Goal: Contribute content: Contribute content

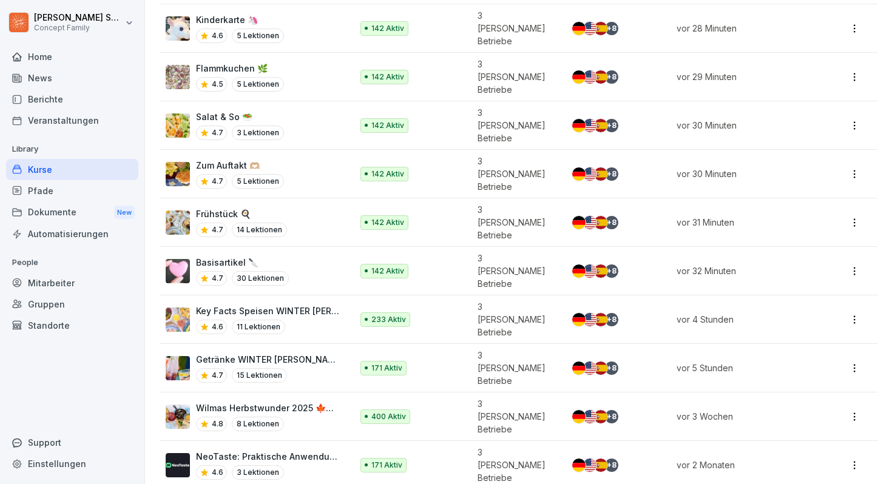
scroll to position [274, 0]
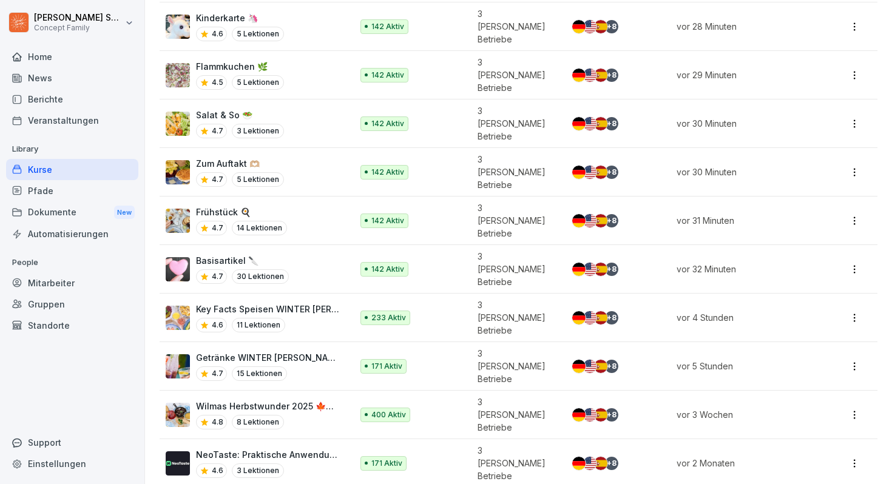
click at [287, 254] on div "Basisartikel 🔪 4.7 30 Lektionen" at bounding box center [253, 269] width 174 height 30
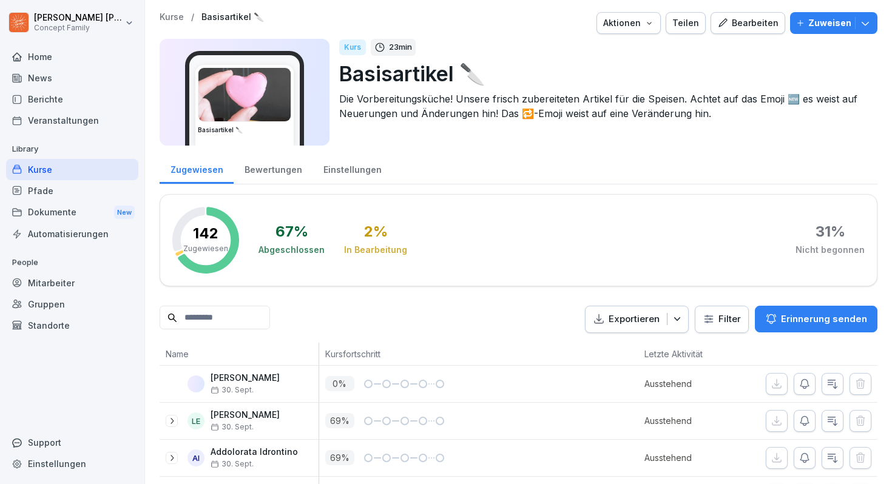
click at [741, 19] on div "Bearbeiten" at bounding box center [747, 22] width 61 height 13
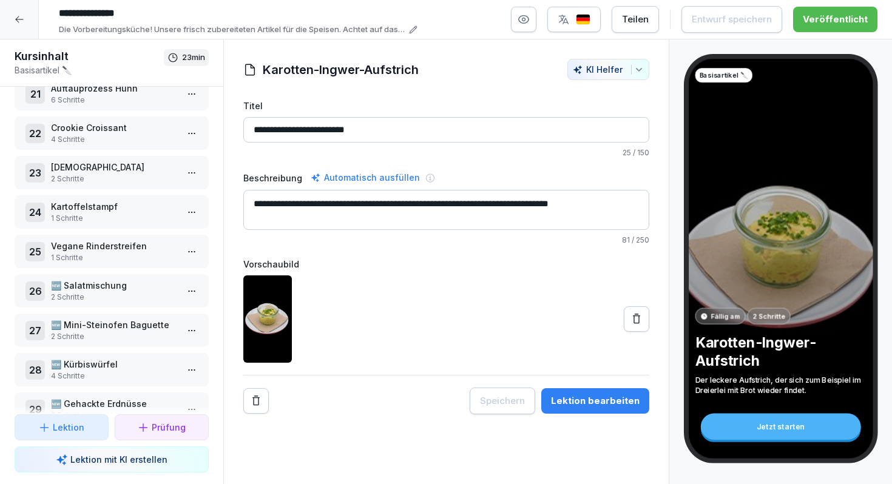
scroll to position [879, 0]
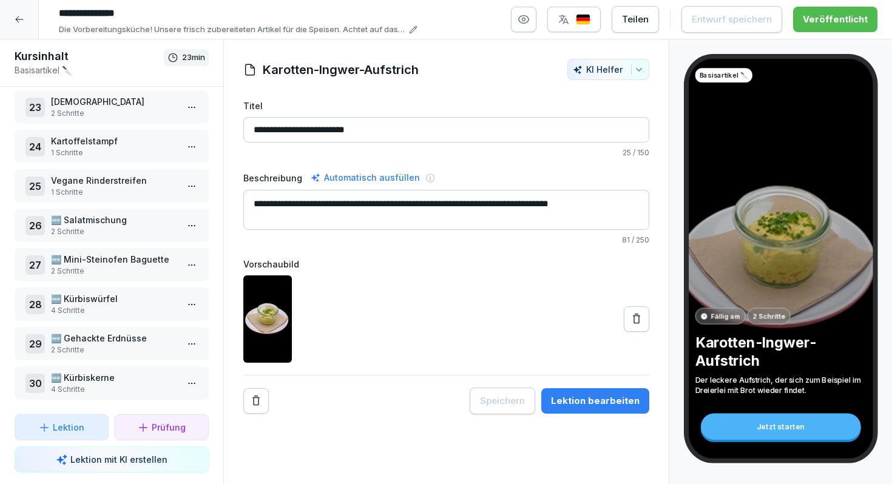
click at [95, 271] on p "2 Schritte" at bounding box center [114, 271] width 126 height 11
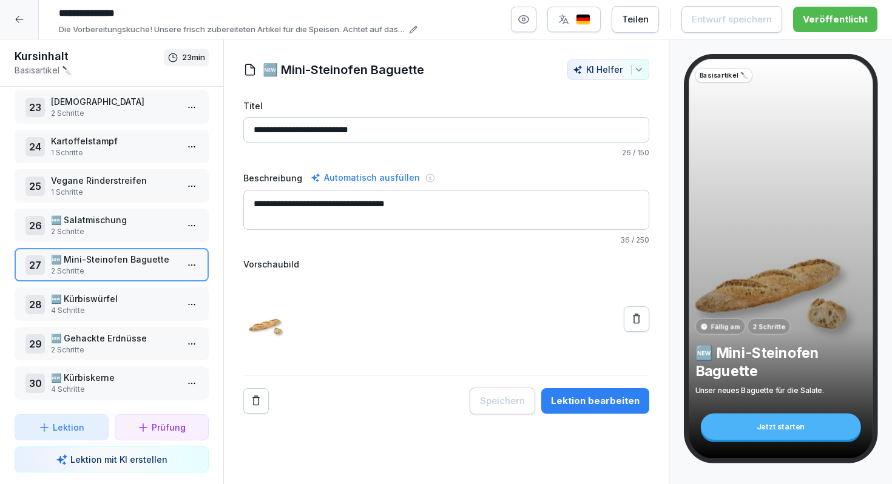
click at [193, 265] on html "**********" at bounding box center [446, 242] width 892 height 484
click at [169, 288] on div "Schritte bearbeiten" at bounding box center [146, 289] width 93 height 13
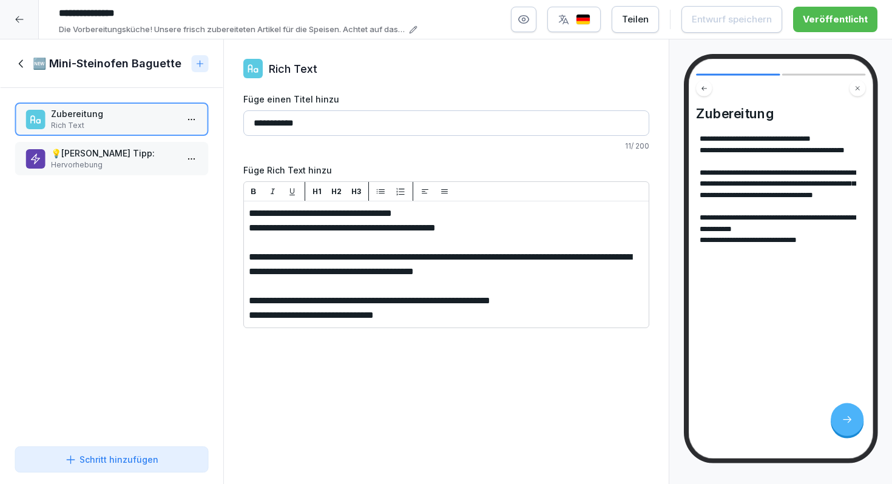
click at [127, 161] on p "Hervorhebung" at bounding box center [114, 165] width 126 height 11
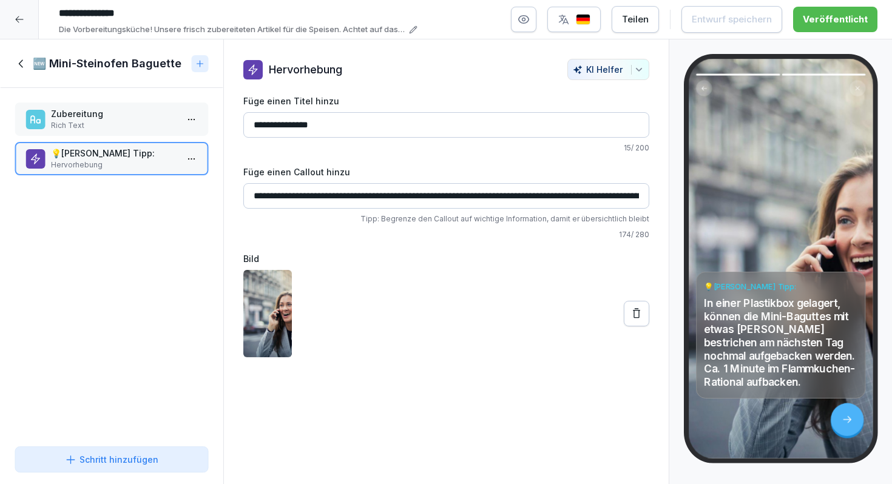
click at [29, 61] on div "🆕 Mini-Steinofen Baguette" at bounding box center [101, 63] width 172 height 15
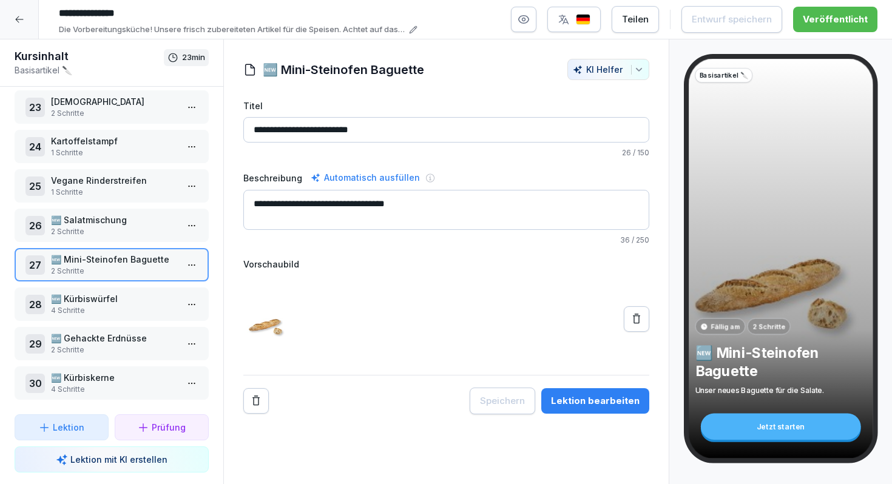
click at [19, 21] on icon at bounding box center [20, 20] width 10 height 10
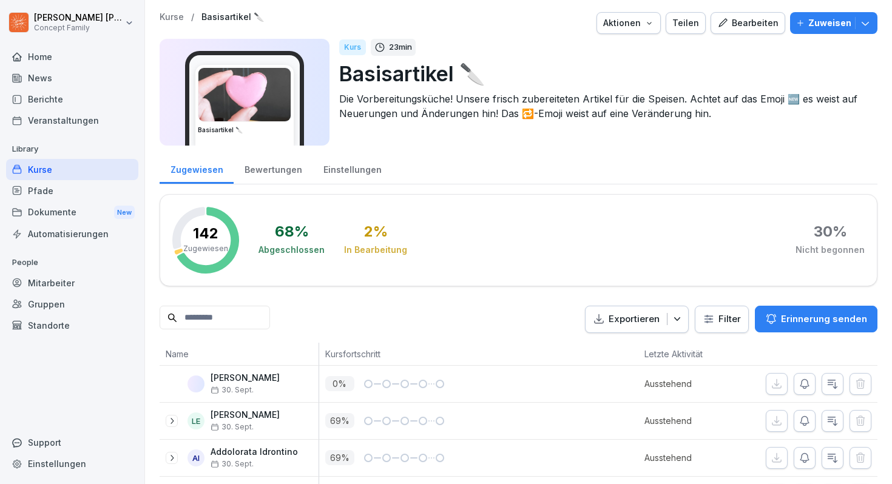
click at [760, 19] on div "Bearbeiten" at bounding box center [747, 22] width 61 height 13
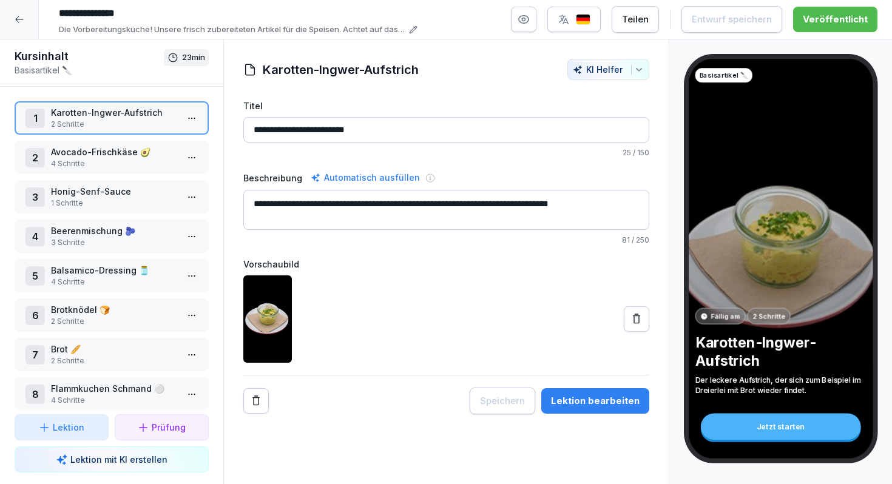
click at [15, 22] on icon at bounding box center [20, 20] width 10 height 10
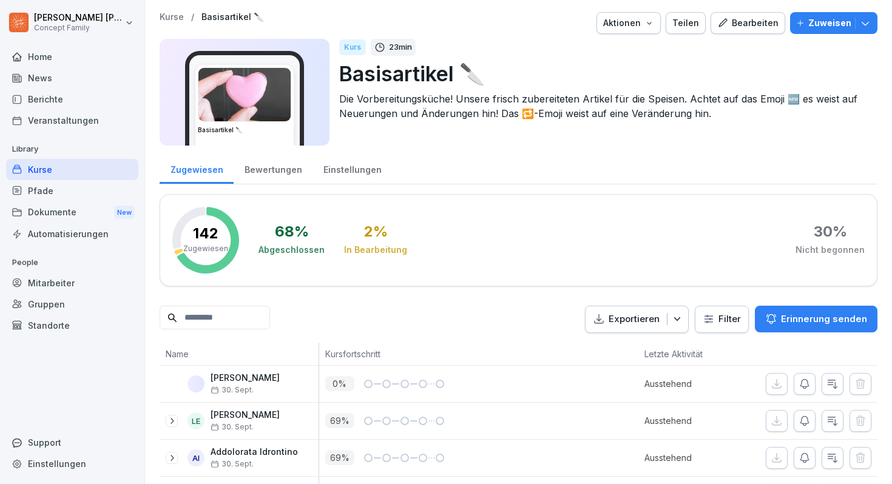
scroll to position [195, 0]
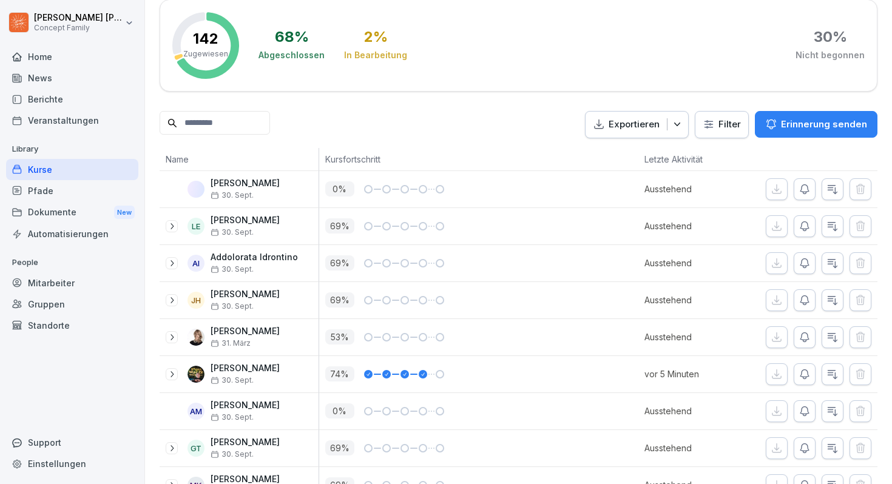
click at [84, 167] on div "Kurse" at bounding box center [72, 169] width 132 height 21
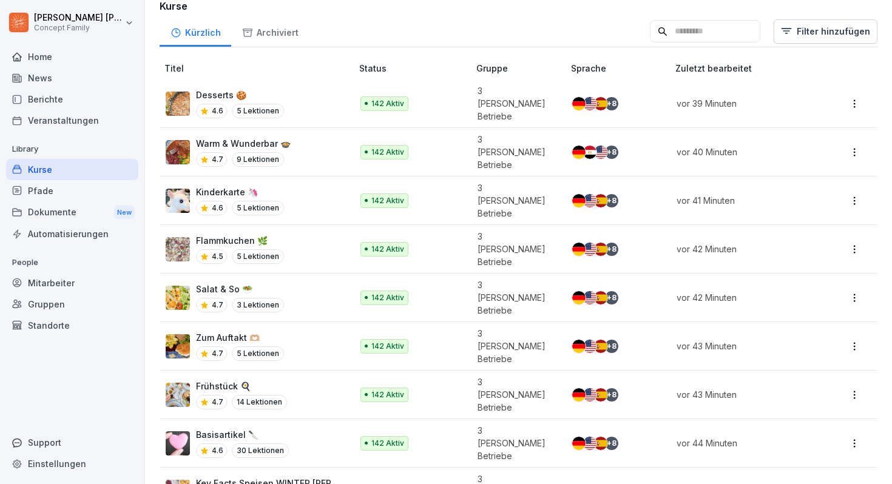
scroll to position [111, 0]
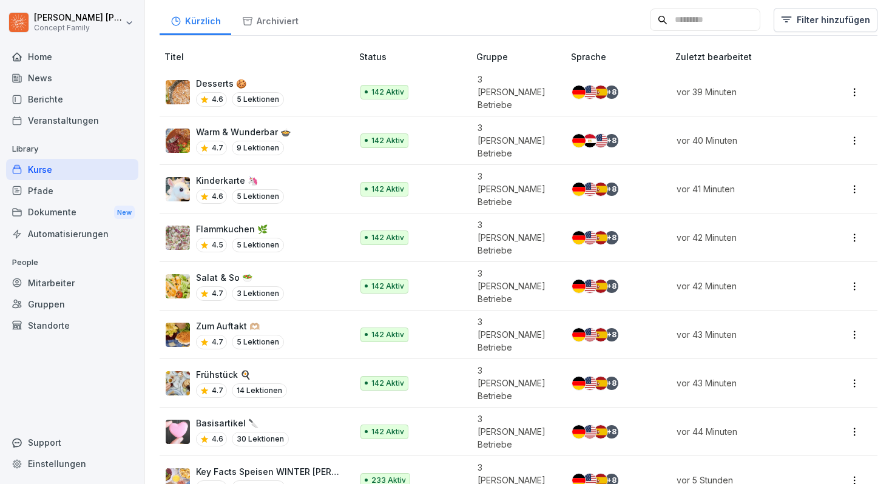
click at [232, 320] on p "Zum Auftakt 🫶🏼" at bounding box center [240, 326] width 88 height 13
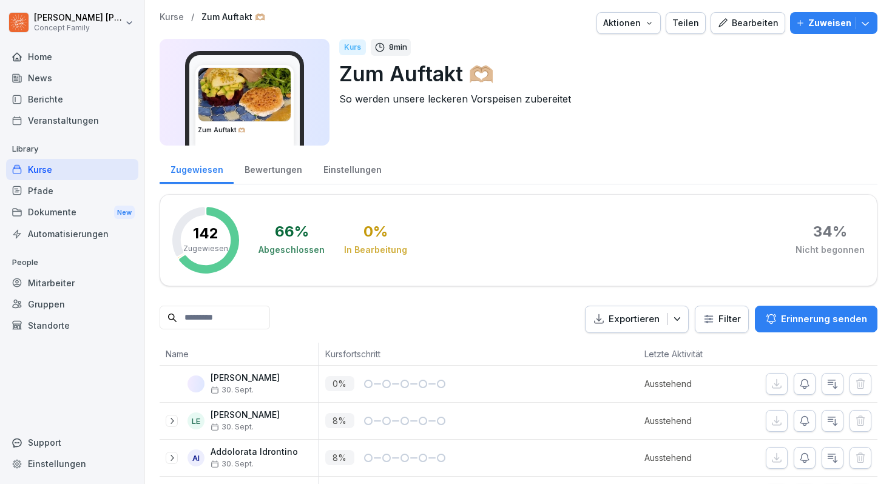
click at [742, 24] on div "Bearbeiten" at bounding box center [747, 22] width 61 height 13
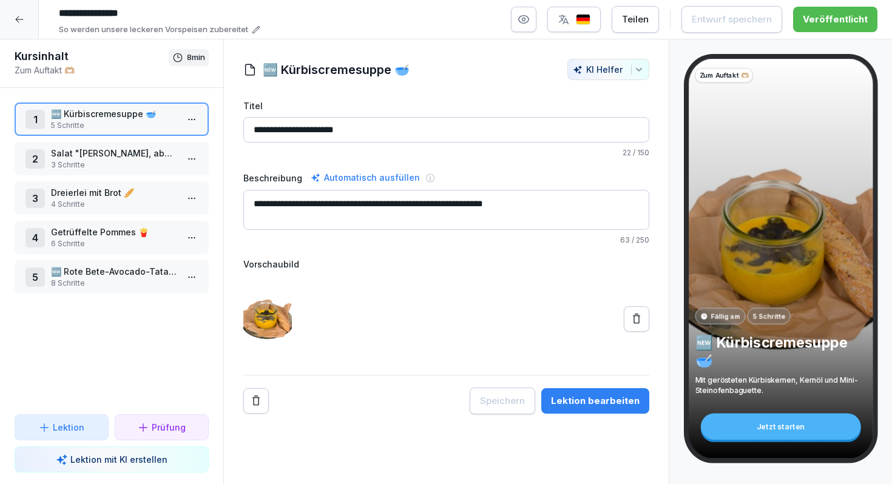
click at [120, 164] on p "3 Schritte" at bounding box center [114, 165] width 126 height 11
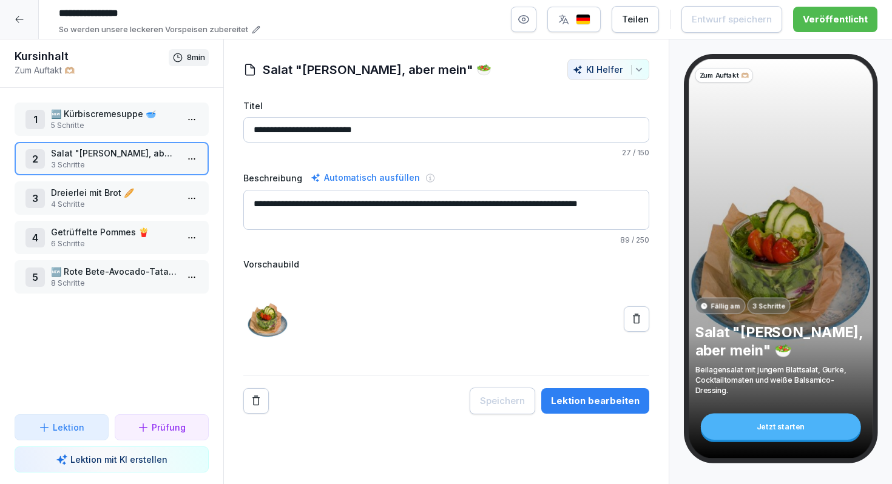
click at [109, 273] on p "🆕 Rote Bete-Avocado-Tatar mit Ziegenkäse" at bounding box center [114, 271] width 126 height 13
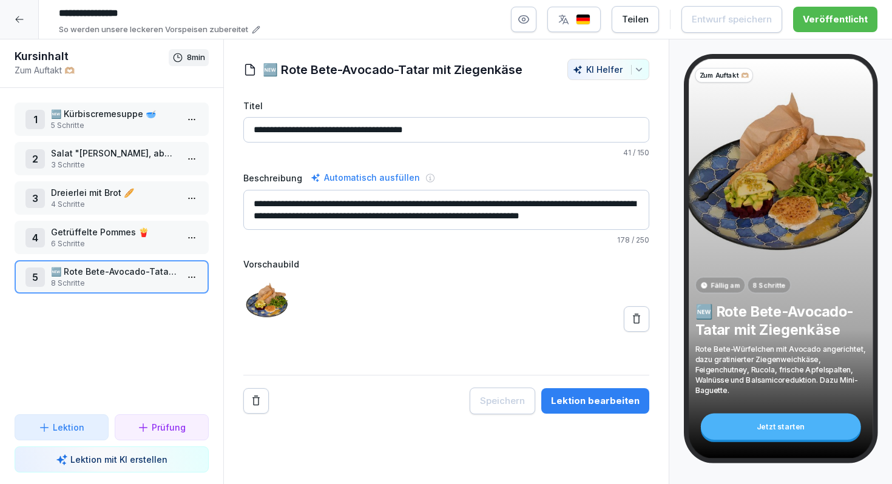
scroll to position [12, 0]
click at [27, 20] on div at bounding box center [19, 19] width 39 height 39
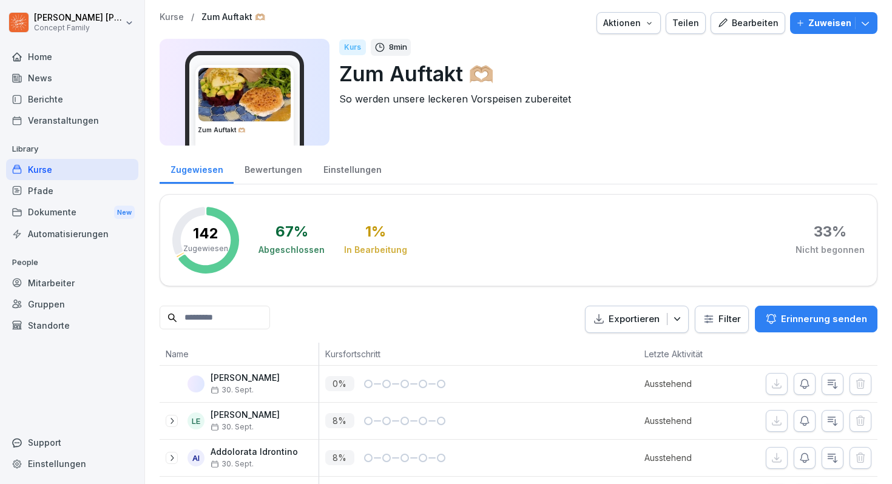
click at [70, 175] on div "Kurse" at bounding box center [72, 169] width 132 height 21
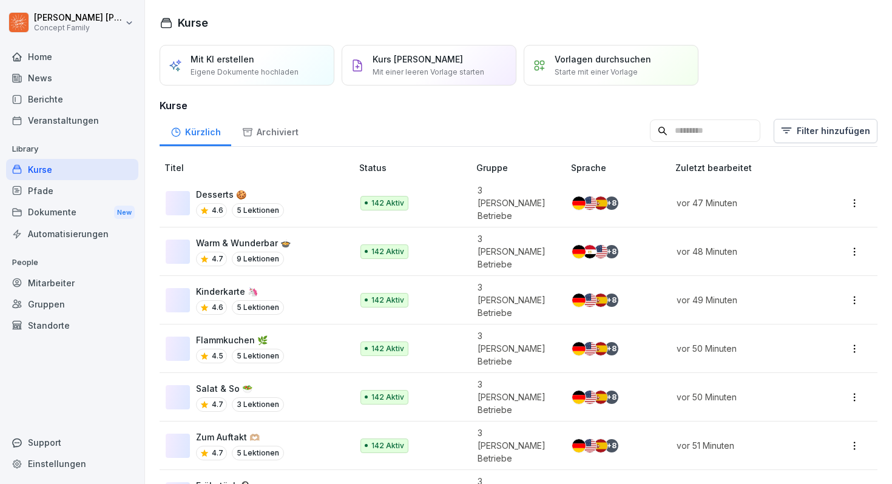
click at [49, 170] on div "Kurse" at bounding box center [72, 169] width 132 height 21
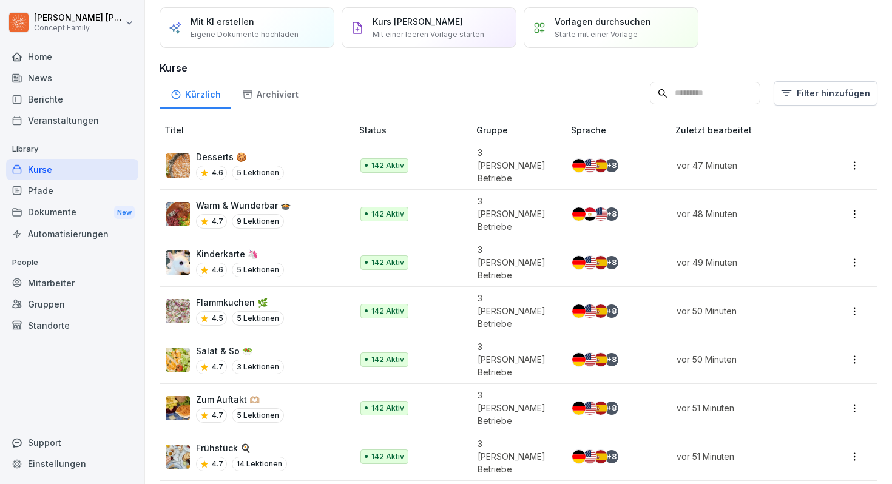
scroll to position [37, 0]
click at [276, 297] on div "Flammkuchen 🌿 4.5 5 Lektionen" at bounding box center [240, 312] width 88 height 30
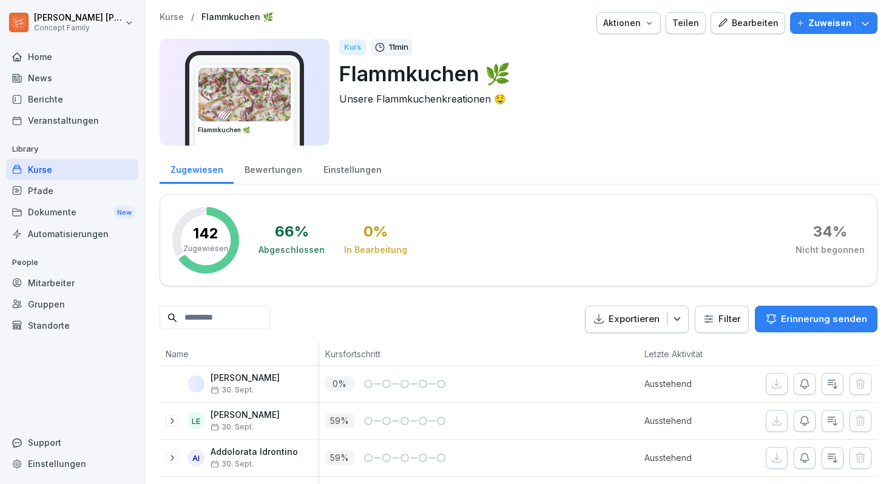
click at [728, 27] on icon "button" at bounding box center [722, 23] width 11 height 11
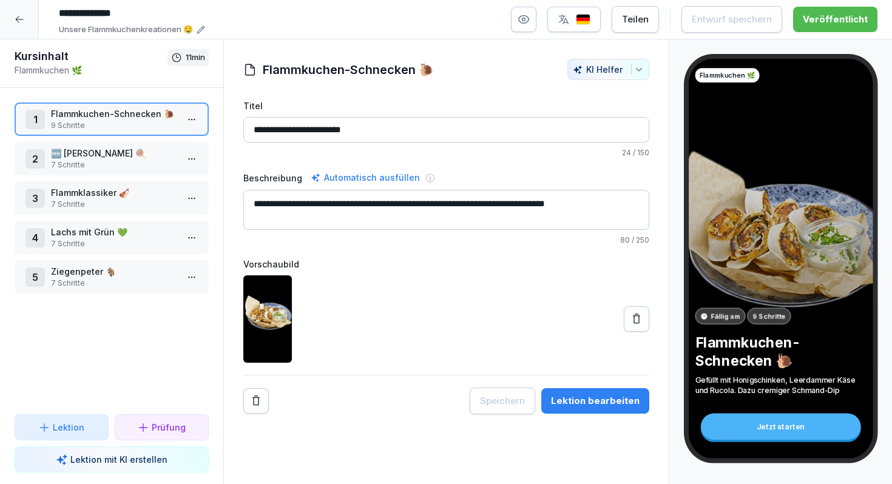
click at [106, 164] on p "7 Schritte" at bounding box center [114, 165] width 126 height 11
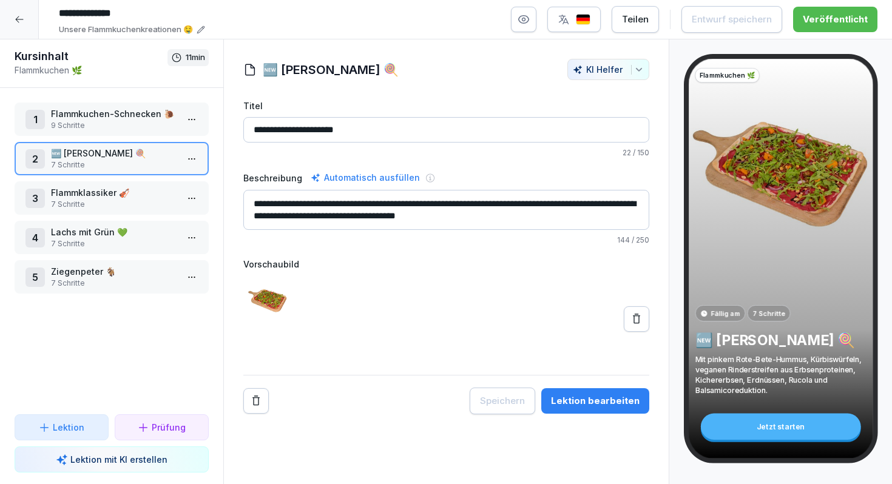
click at [24, 22] on icon at bounding box center [20, 20] width 10 height 10
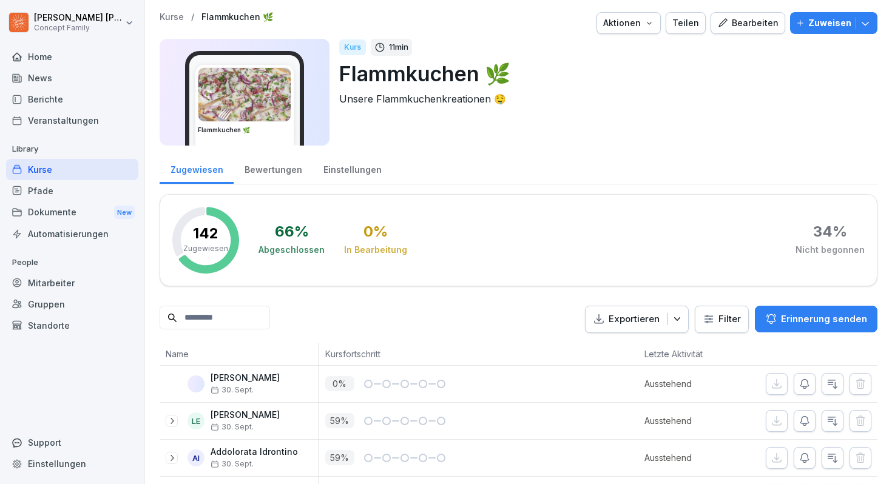
click at [74, 170] on div "Kurse" at bounding box center [72, 169] width 132 height 21
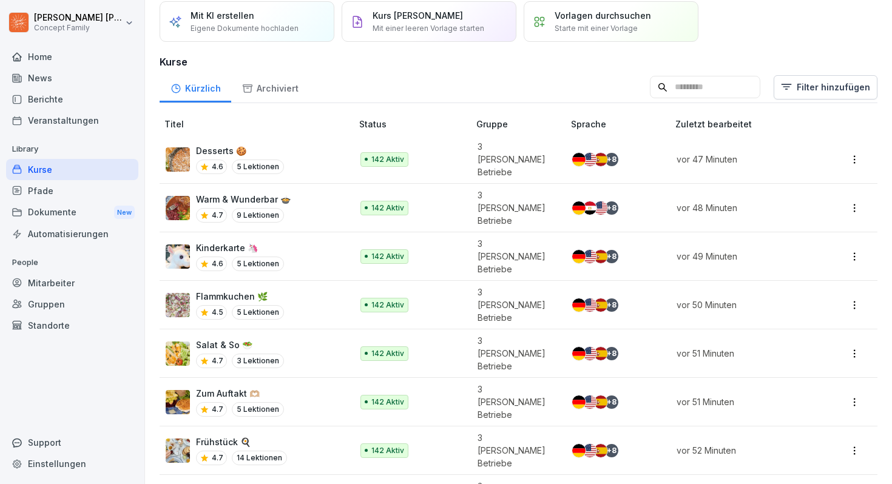
scroll to position [49, 0]
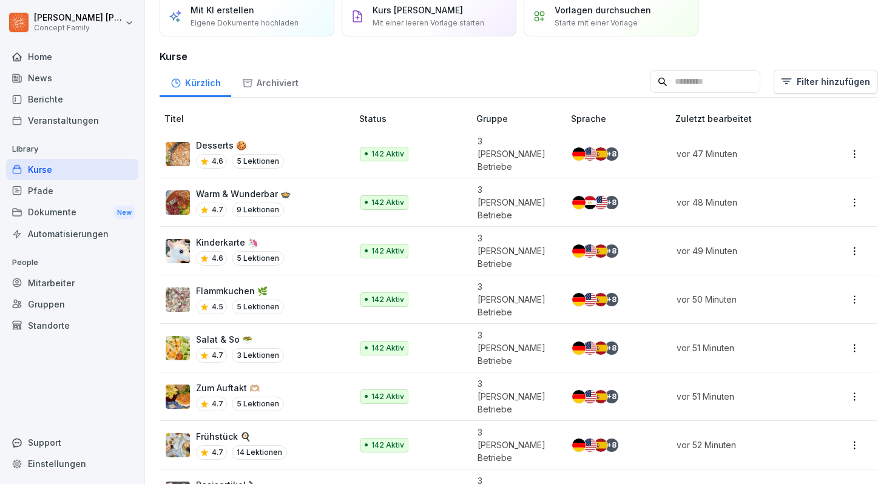
click at [263, 333] on p "Salat & So 🥗" at bounding box center [240, 339] width 88 height 13
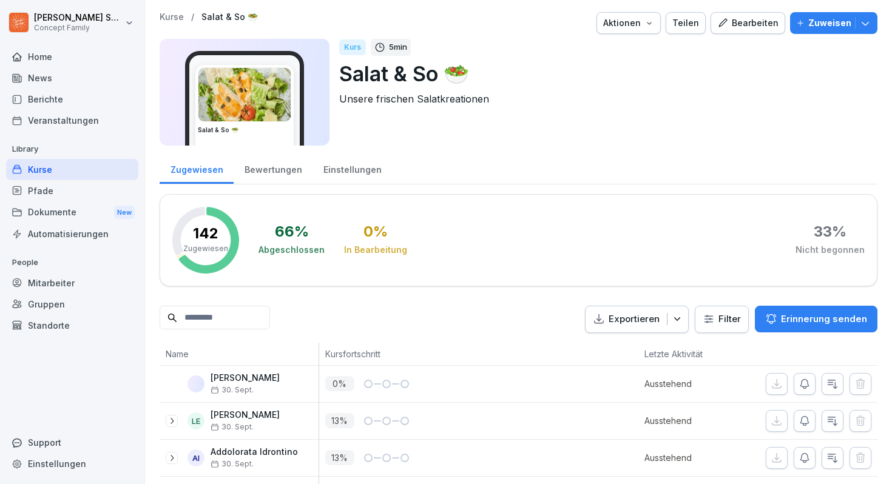
click at [276, 168] on div "Bewertungen" at bounding box center [273, 168] width 79 height 31
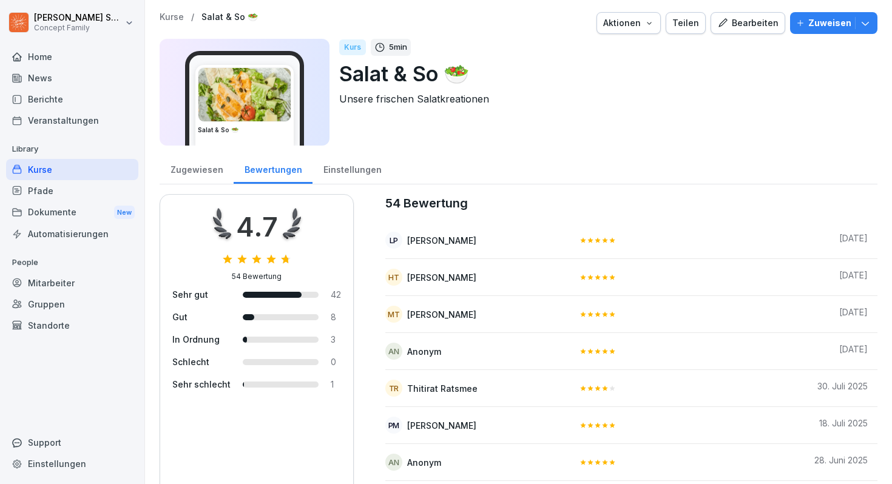
click at [734, 30] on button "Bearbeiten" at bounding box center [748, 23] width 75 height 22
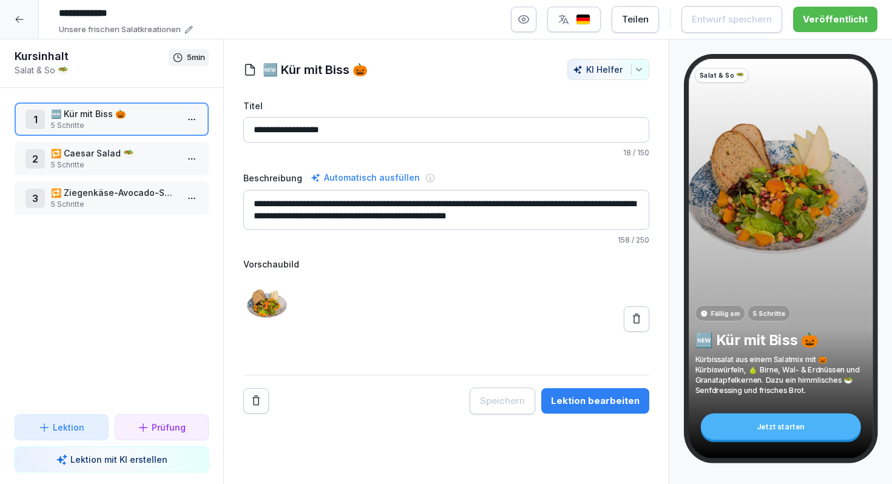
click at [132, 161] on p "5 Schritte" at bounding box center [114, 165] width 126 height 11
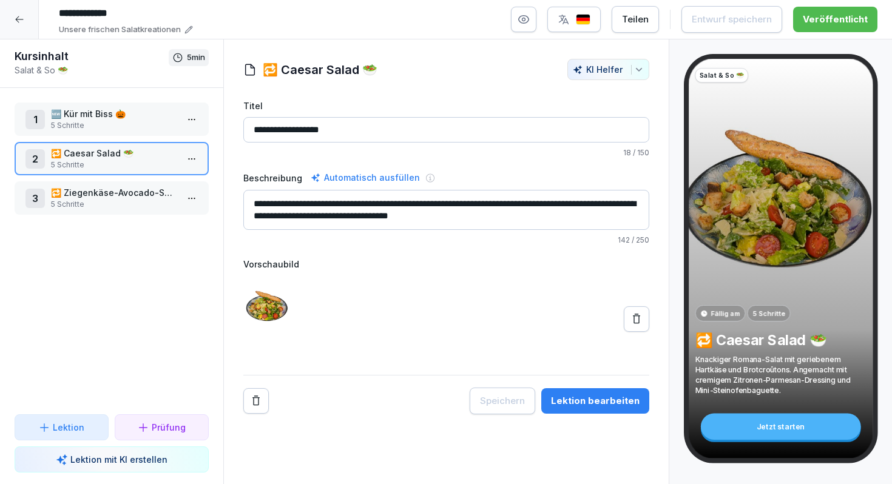
click at [131, 189] on p "🔁 Ziegenkäse-Avocado-Salatissimo 🥗" at bounding box center [114, 192] width 126 height 13
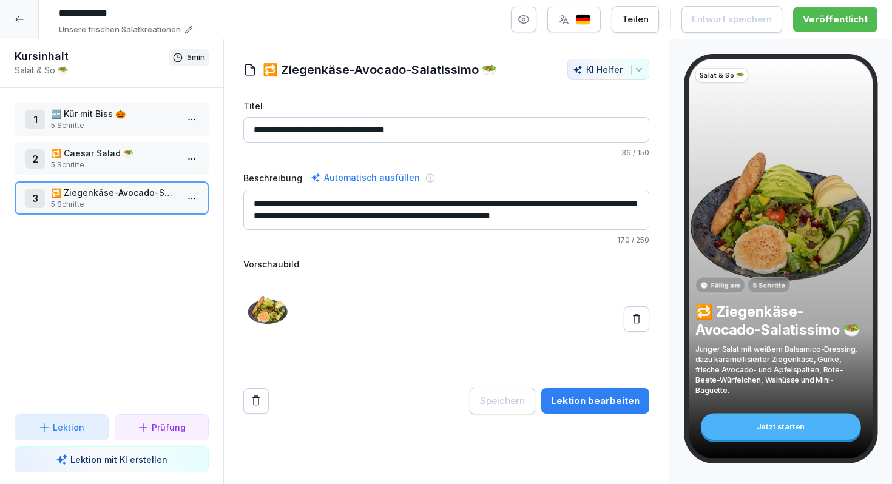
scroll to position [10, 0]
click at [184, 194] on html "**********" at bounding box center [446, 242] width 892 height 484
click at [183, 215] on div "Schritte bearbeiten" at bounding box center [146, 222] width 103 height 22
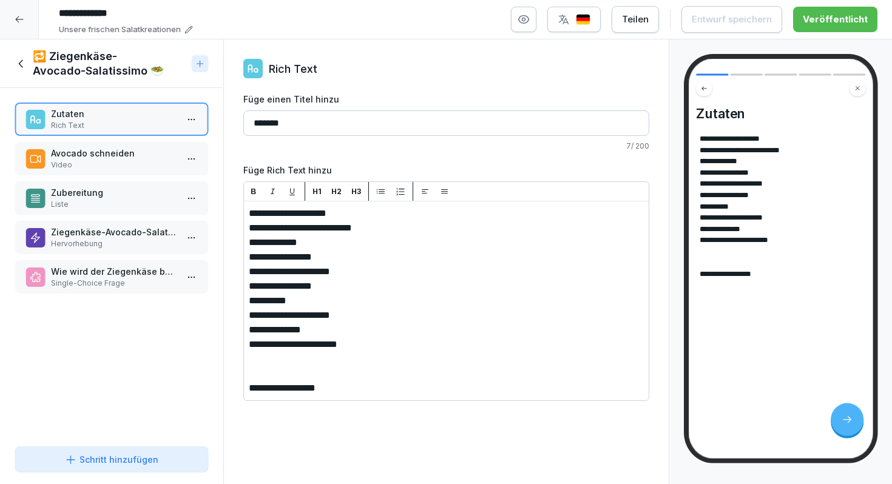
click at [21, 56] on div "🔁 Ziegenkäse-Avocado-Salatissimo 🥗" at bounding box center [101, 63] width 172 height 29
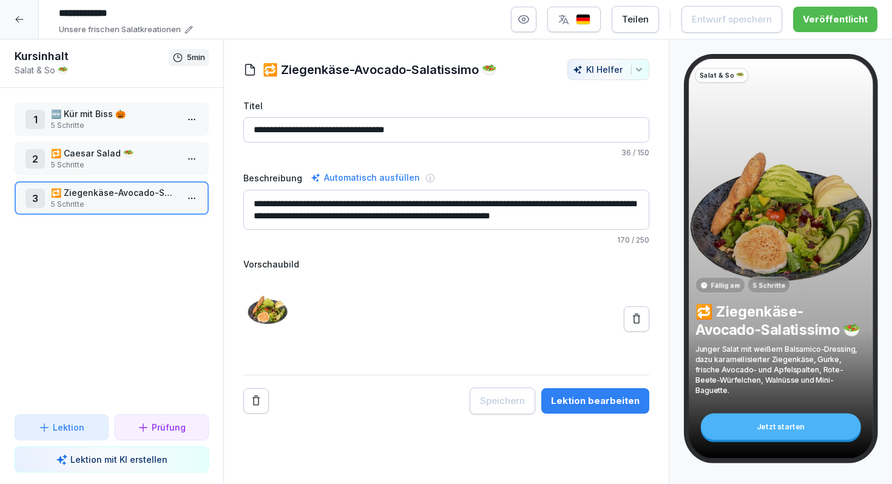
click at [75, 161] on p "5 Schritte" at bounding box center [114, 165] width 126 height 11
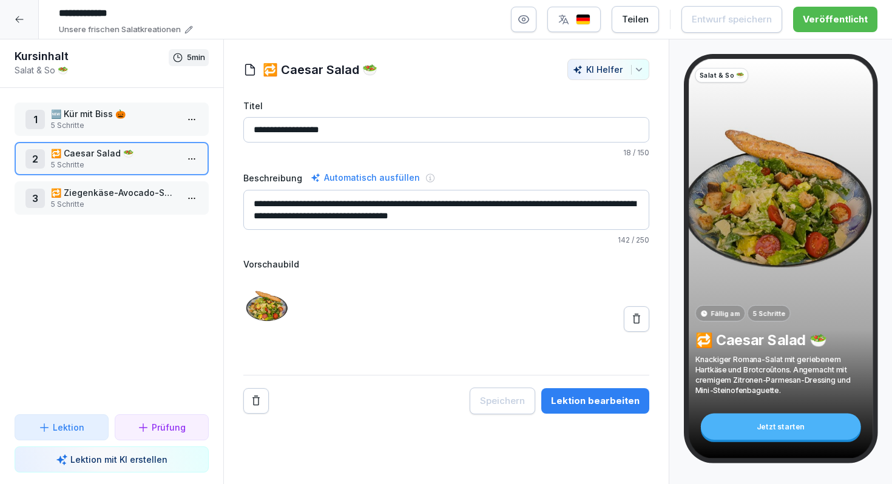
click at [183, 156] on html "**********" at bounding box center [446, 242] width 892 height 484
click at [178, 185] on div "Schritte bearbeiten" at bounding box center [146, 183] width 93 height 13
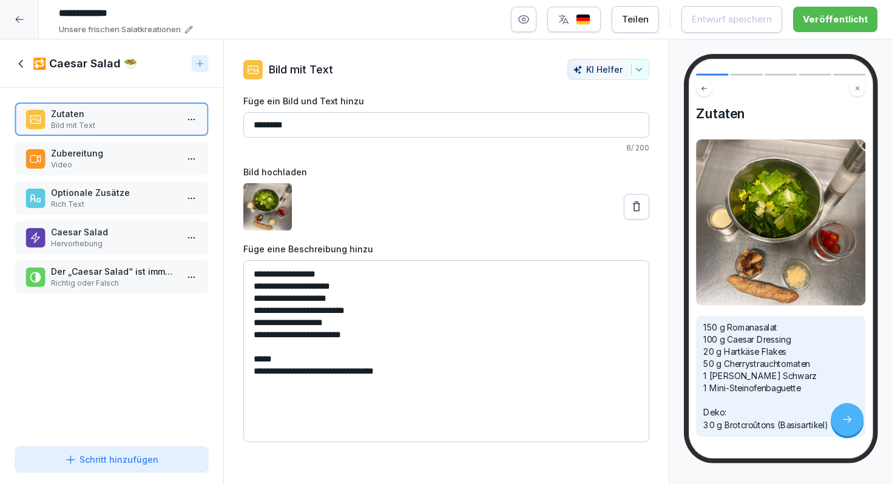
click at [115, 266] on p "Der „Caesar Salad“ ist immer mit Hähnchen." at bounding box center [114, 271] width 126 height 13
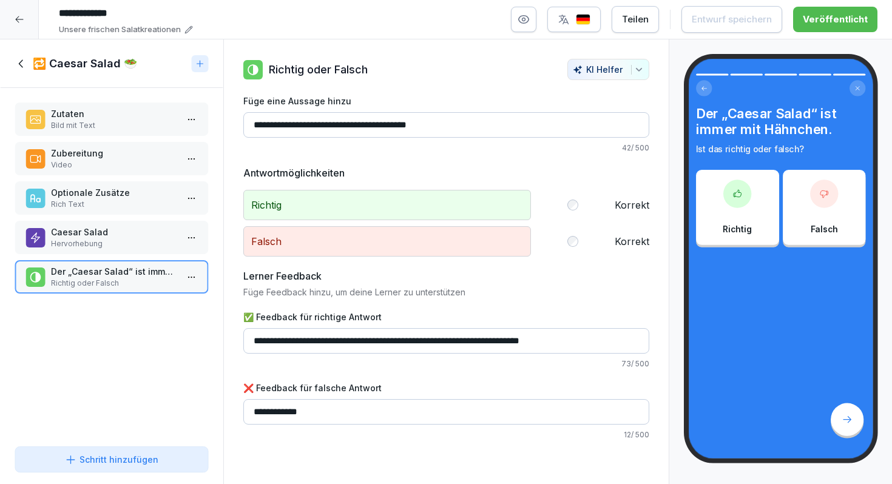
click at [136, 240] on p "Hervorhebung" at bounding box center [114, 244] width 126 height 11
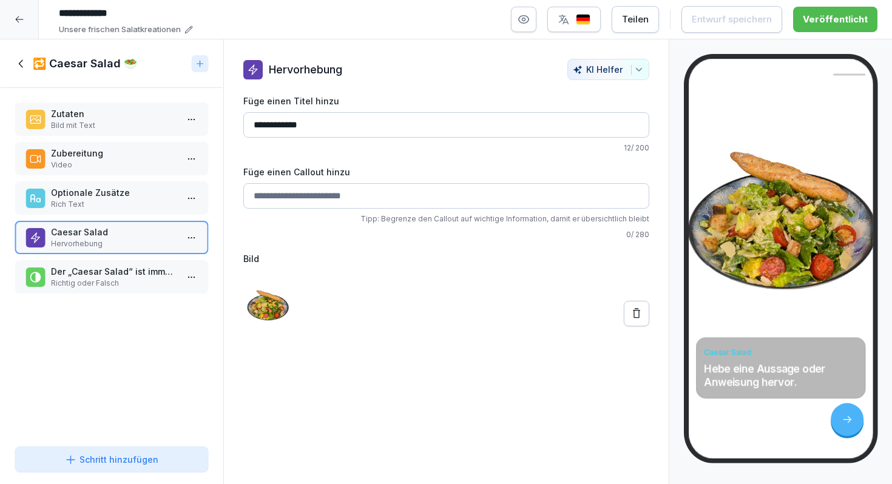
click at [131, 200] on p "Rich Text" at bounding box center [114, 204] width 126 height 11
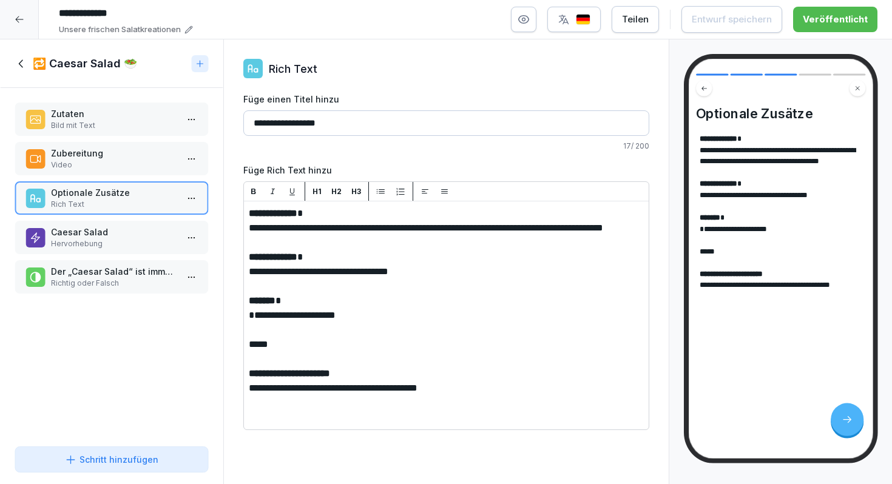
click at [134, 148] on p "Zubereitung" at bounding box center [114, 153] width 126 height 13
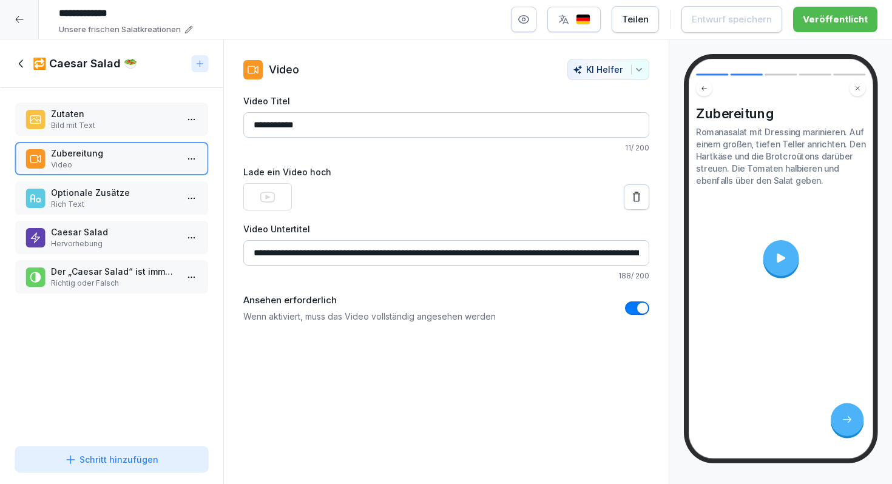
click at [104, 129] on p "Bild mit Text" at bounding box center [114, 125] width 126 height 11
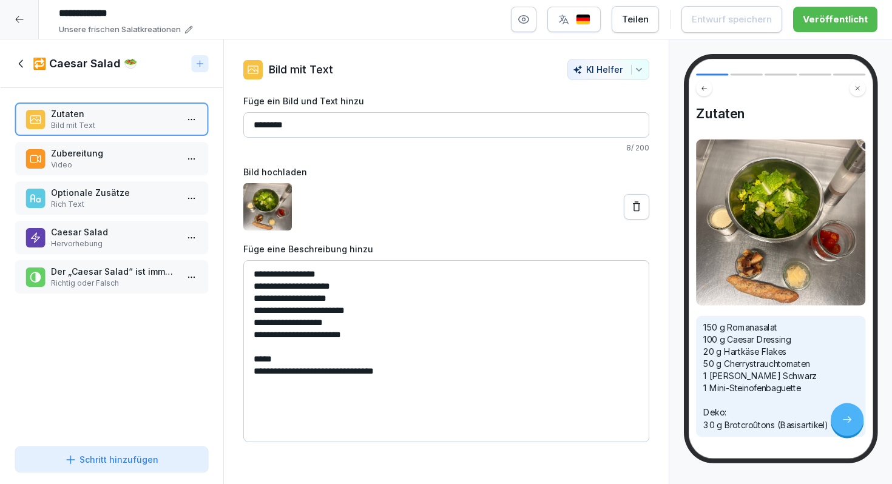
click at [18, 61] on icon at bounding box center [21, 63] width 13 height 13
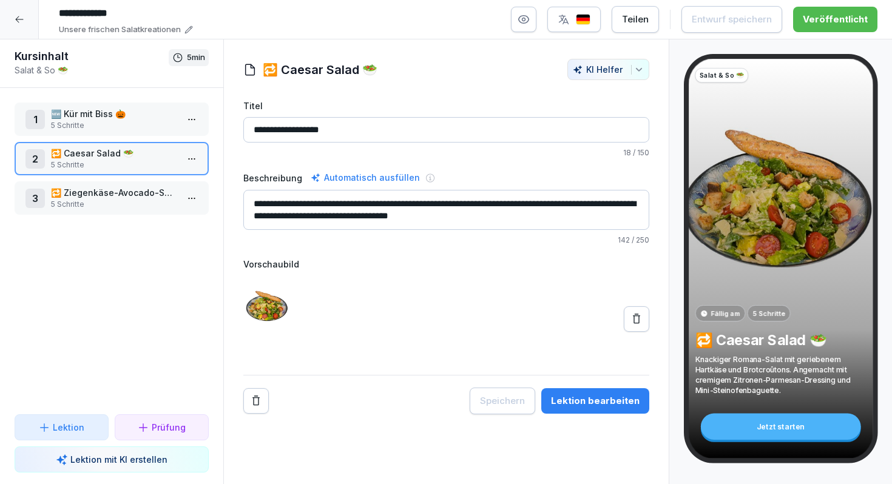
click at [105, 116] on p "🆕 Kür mit Biss 🎃" at bounding box center [114, 113] width 126 height 13
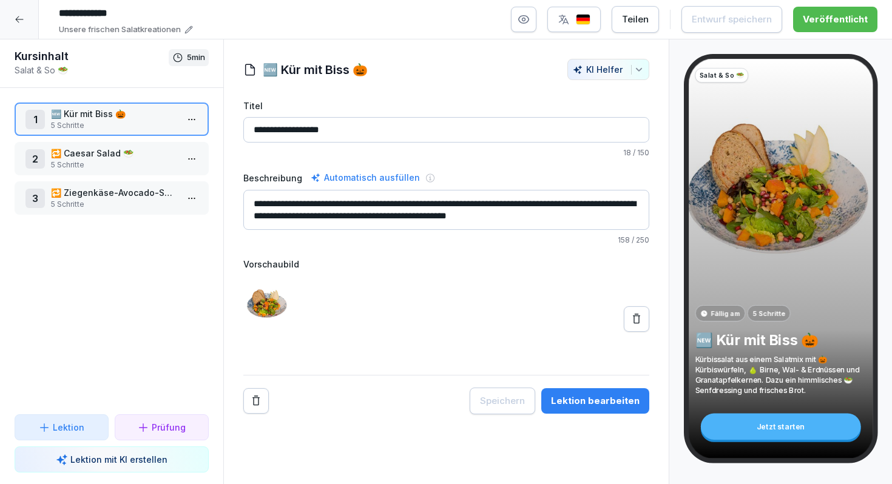
click at [123, 205] on p "5 Schritte" at bounding box center [114, 204] width 126 height 11
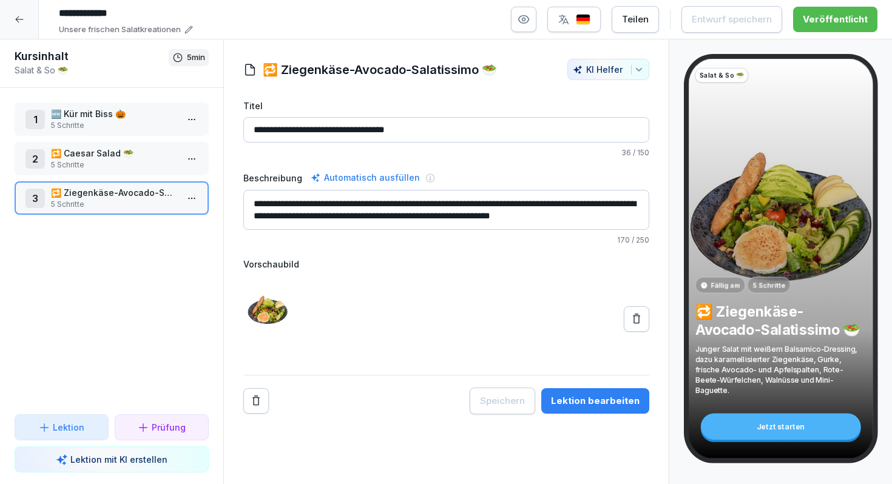
click at [181, 193] on div "3 🔁 Ziegenkäse-Avocado-Salatissimo 🥗 5 Schritte" at bounding box center [111, 198] width 172 height 24
click at [189, 194] on html "**********" at bounding box center [446, 242] width 892 height 484
click at [183, 216] on div "Schritte bearbeiten" at bounding box center [146, 222] width 93 height 13
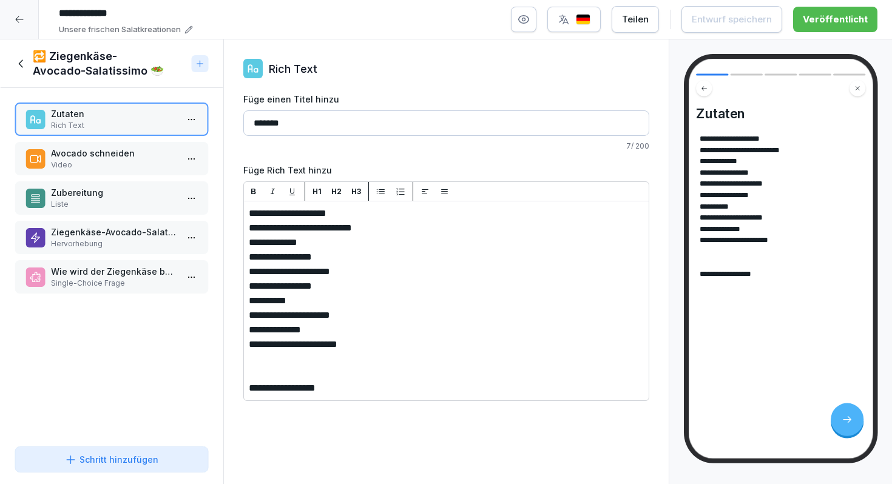
click at [124, 155] on p "Avocado schneiden" at bounding box center [114, 153] width 126 height 13
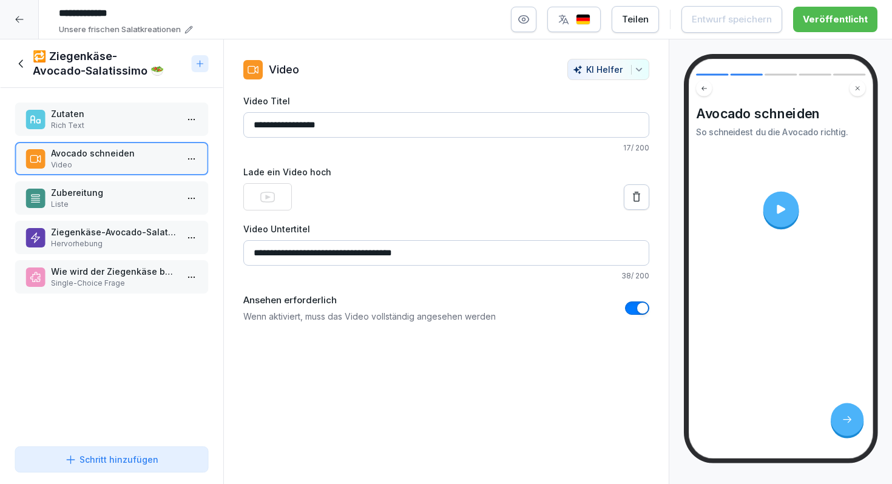
click at [124, 188] on p "Zubereitung" at bounding box center [114, 192] width 126 height 13
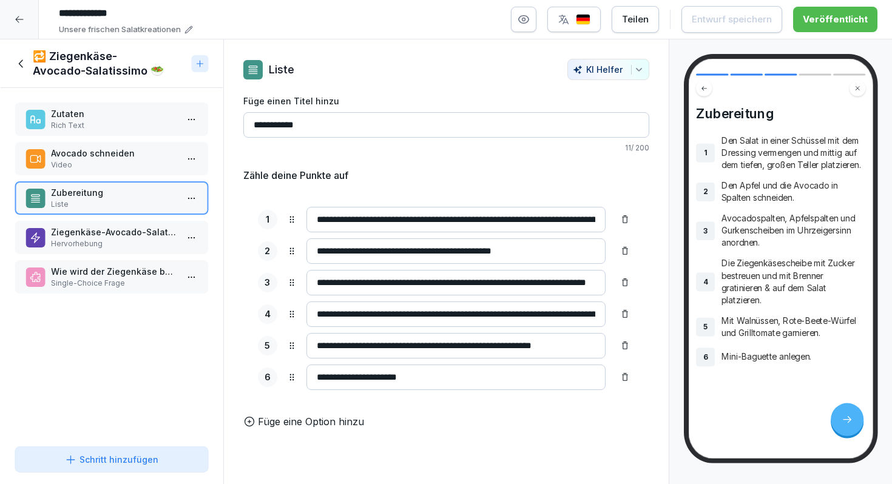
click at [28, 67] on div "🔁 Ziegenkäse-Avocado-Salatissimo 🥗" at bounding box center [101, 63] width 172 height 29
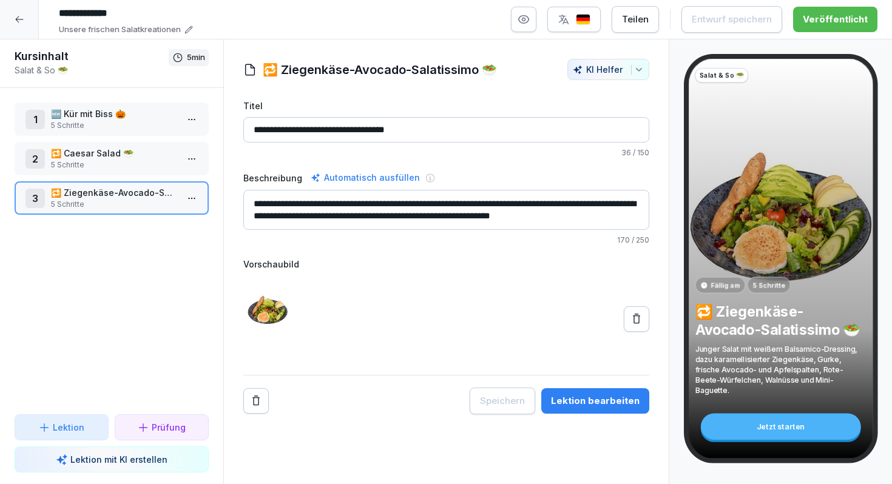
click at [12, 19] on div at bounding box center [19, 19] width 39 height 39
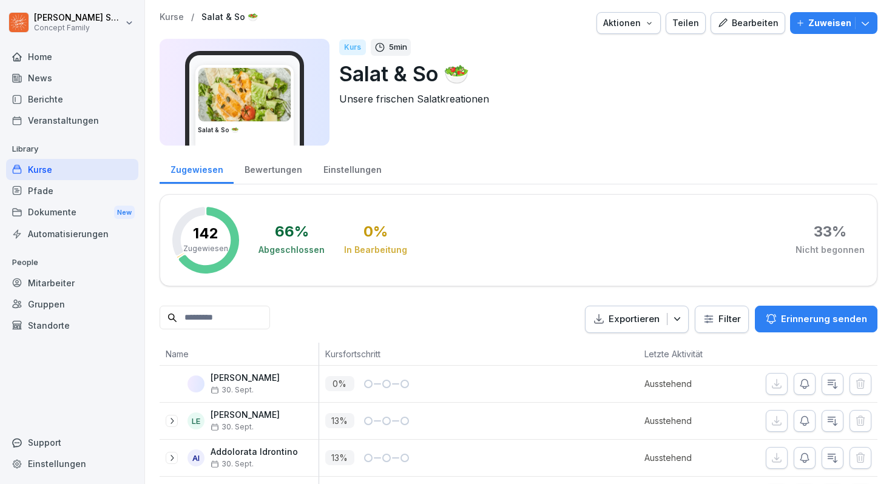
click at [70, 174] on div "Kurse" at bounding box center [72, 169] width 132 height 21
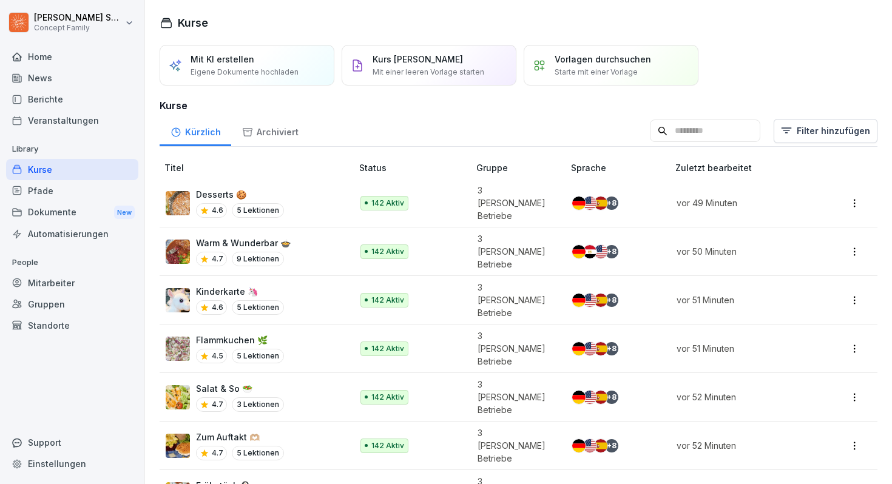
click at [234, 285] on p "Kinderkarte 🦄" at bounding box center [240, 291] width 88 height 13
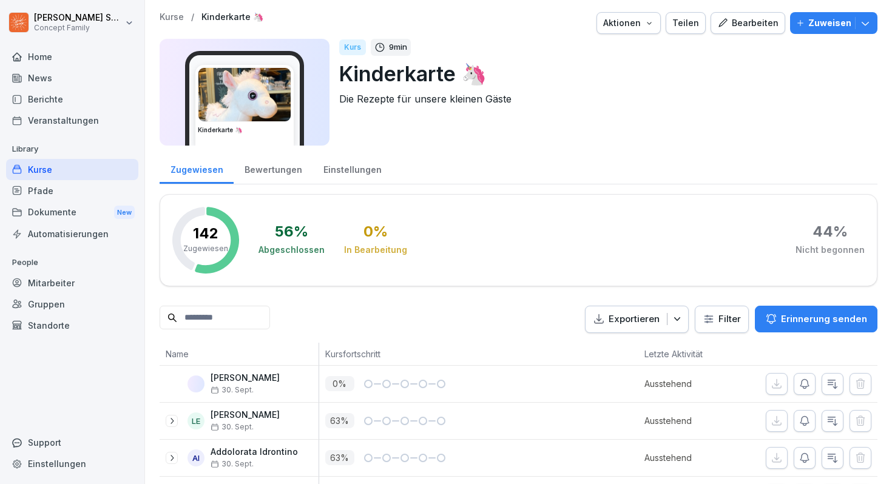
click at [726, 28] on icon "button" at bounding box center [722, 23] width 11 height 11
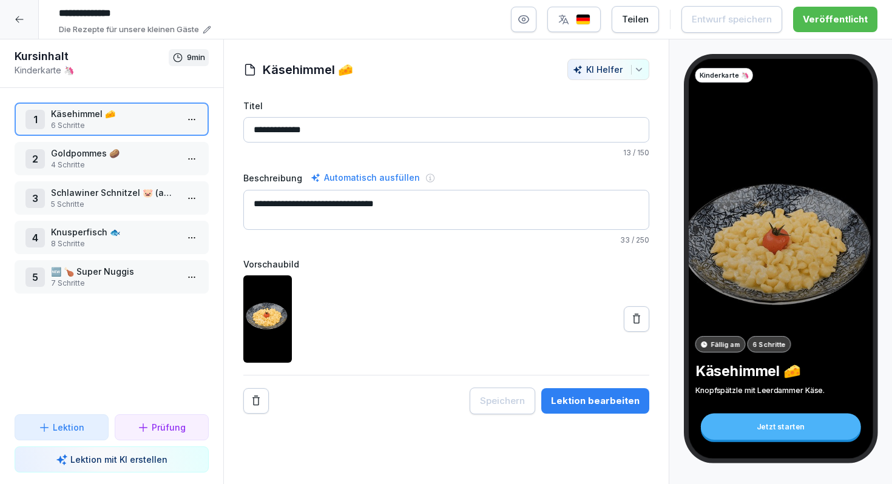
click at [105, 151] on p "Goldpommes 🥔" at bounding box center [114, 153] width 126 height 13
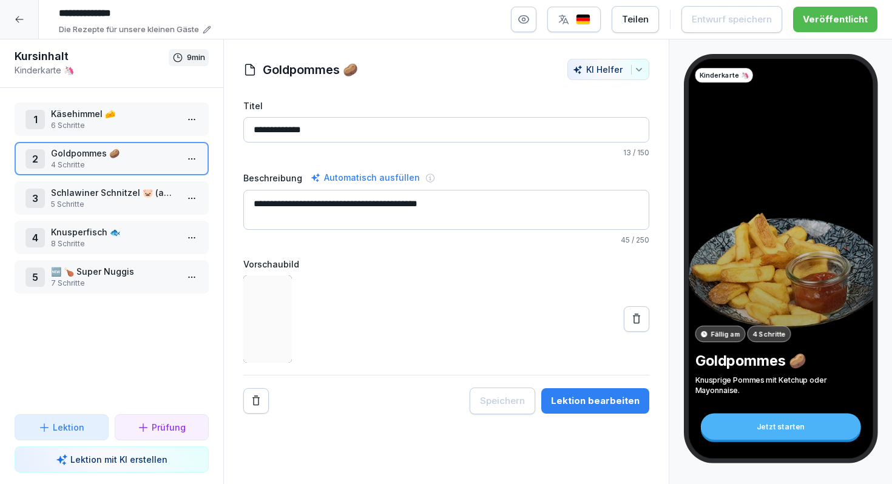
click at [111, 188] on p "Schlawiner Schnitzel 🐷 (auch als veganes Schnitzel möglich)" at bounding box center [114, 192] width 126 height 13
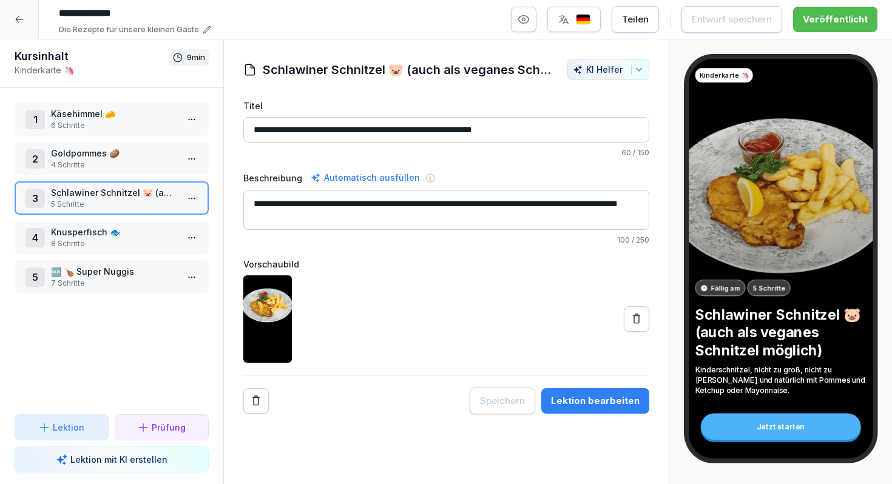
click at [114, 240] on p "8 Schritte" at bounding box center [114, 244] width 126 height 11
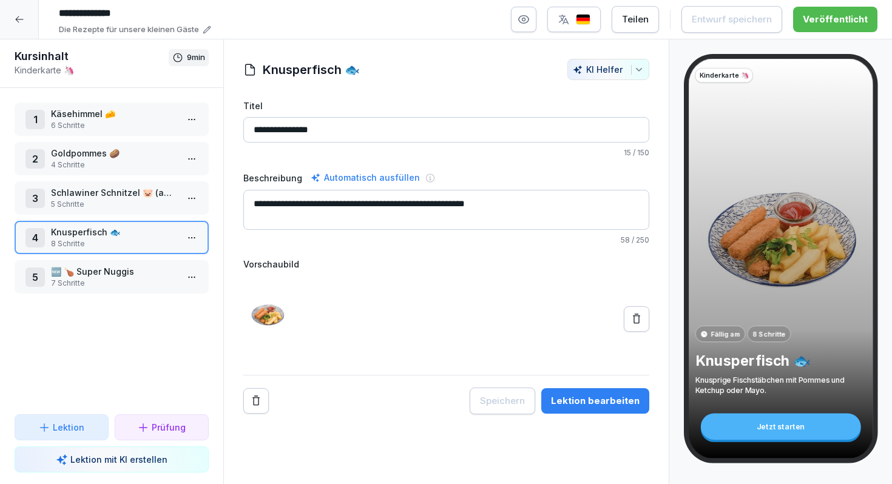
click at [185, 243] on html "**********" at bounding box center [446, 242] width 892 height 484
click at [178, 253] on div "Schritte bearbeiten" at bounding box center [146, 262] width 103 height 22
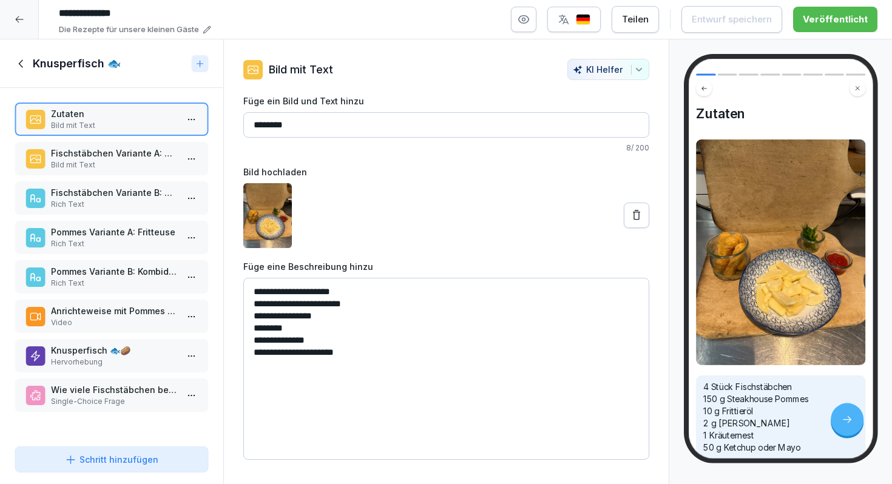
click at [140, 158] on p "Fischstäbchen Variante A: Fritteuse" at bounding box center [114, 153] width 126 height 13
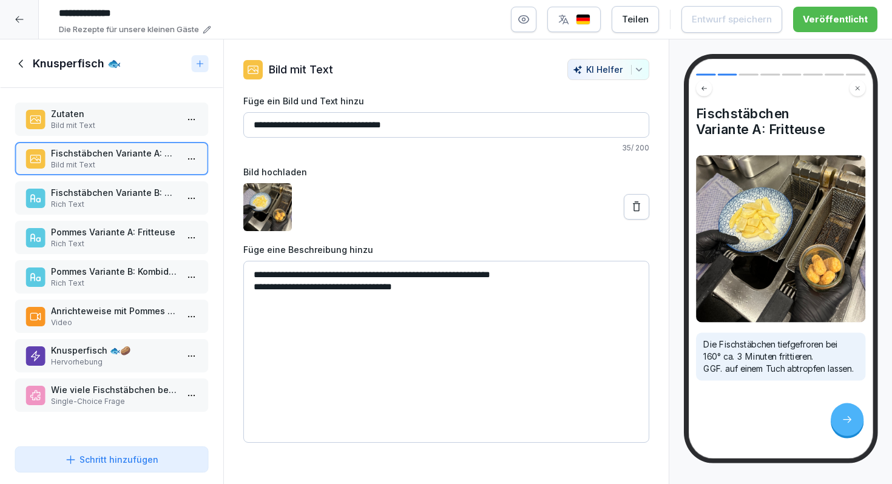
click at [137, 191] on p "Fischstäbchen Variante B: Kombidämpfer" at bounding box center [114, 192] width 126 height 13
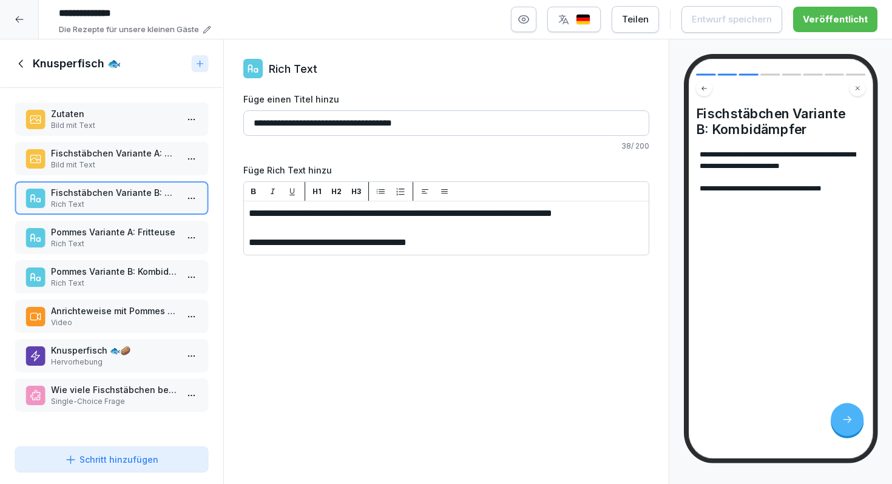
click at [127, 232] on p "Pommes Variante A: Fritteuse" at bounding box center [114, 232] width 126 height 13
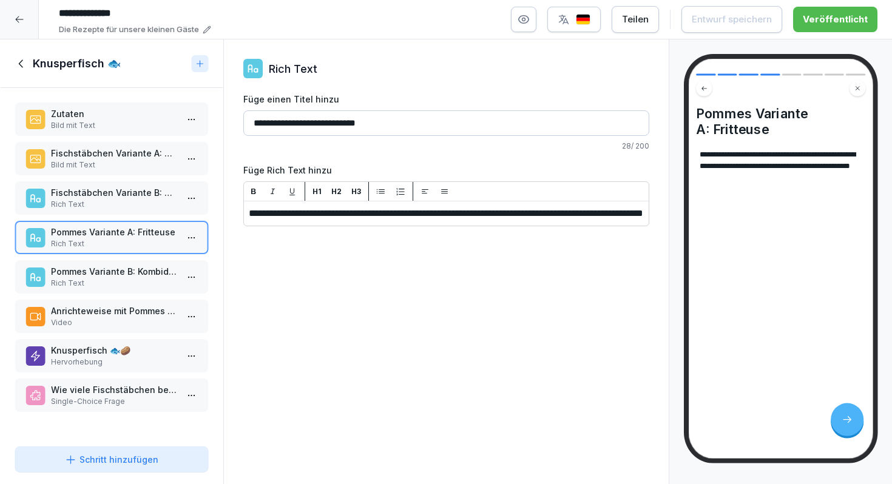
click at [117, 267] on p "Pommes Variante B: Kombidämpfer" at bounding box center [114, 271] width 126 height 13
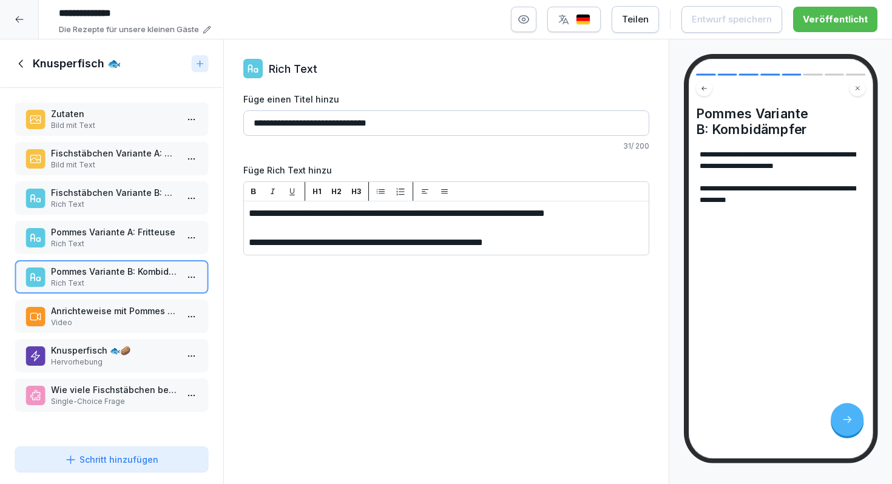
click at [114, 311] on p "Anrichteweise mit Pommes 🐟🥔" at bounding box center [114, 311] width 126 height 13
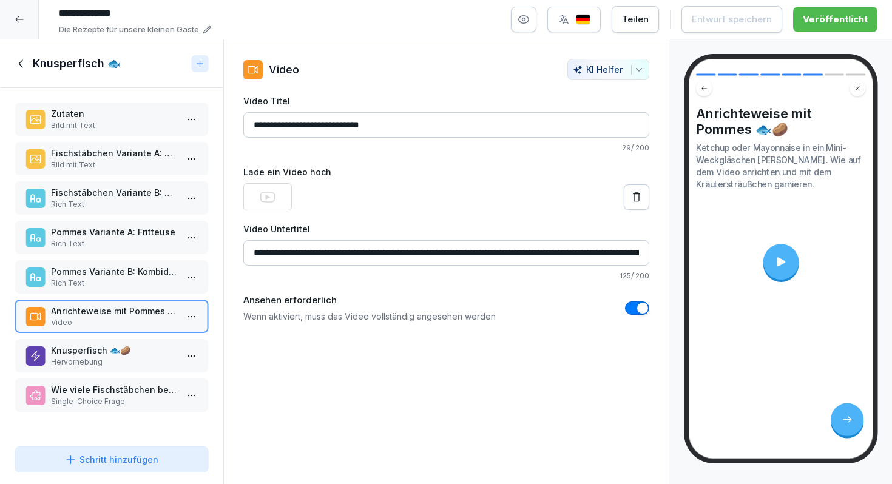
click at [115, 354] on p "Knusperfisch 🐟🥔" at bounding box center [114, 350] width 126 height 13
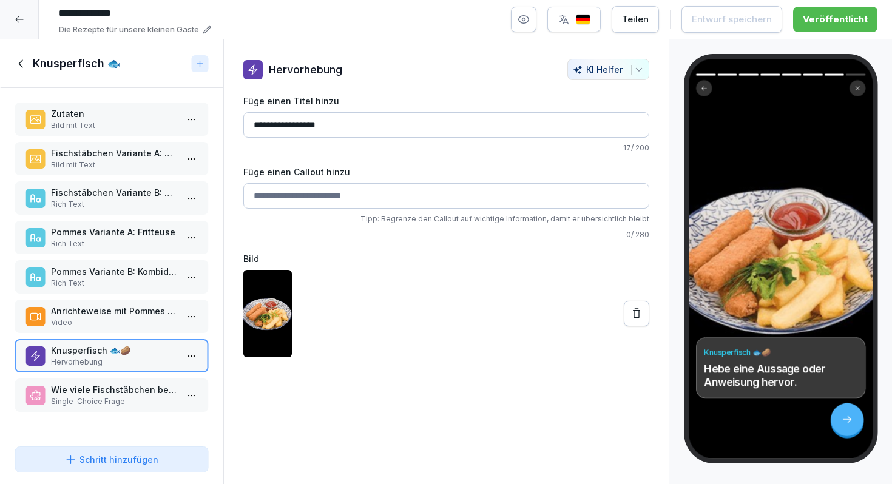
click at [149, 387] on p "Wie viele Fischstäbchen beinhaltet der „Knusperfisch“?" at bounding box center [114, 390] width 126 height 13
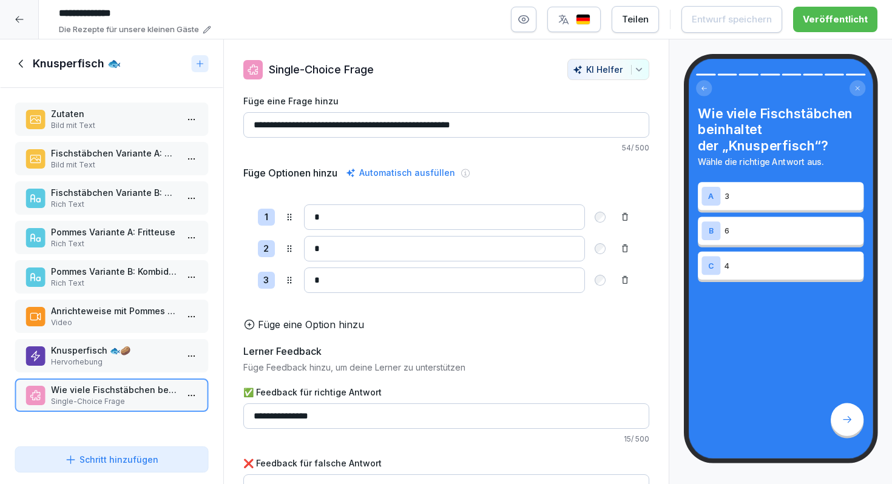
click at [24, 64] on icon at bounding box center [21, 63] width 13 height 13
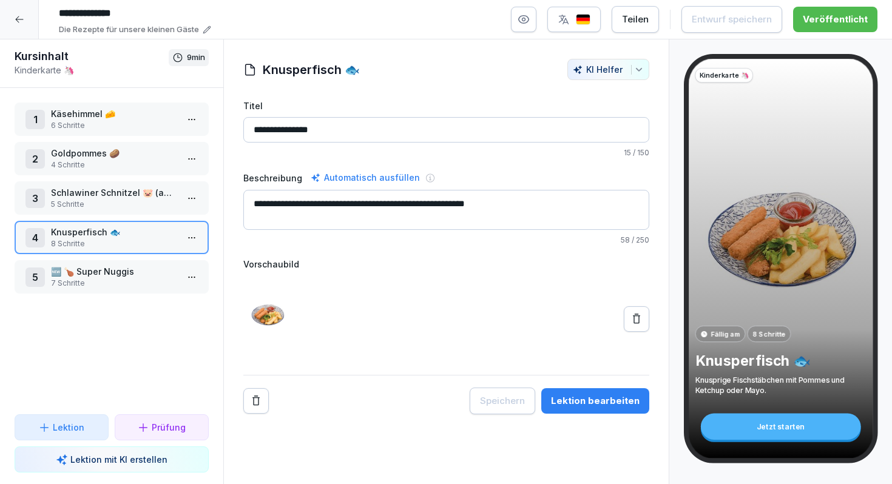
click at [134, 276] on p "🆕 🍗 Super Nuggis" at bounding box center [114, 271] width 126 height 13
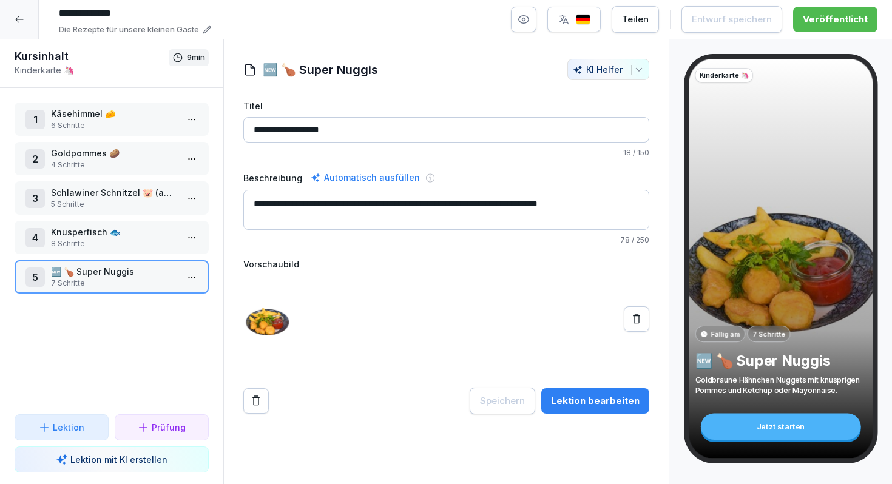
click at [22, 20] on icon at bounding box center [20, 20] width 10 height 10
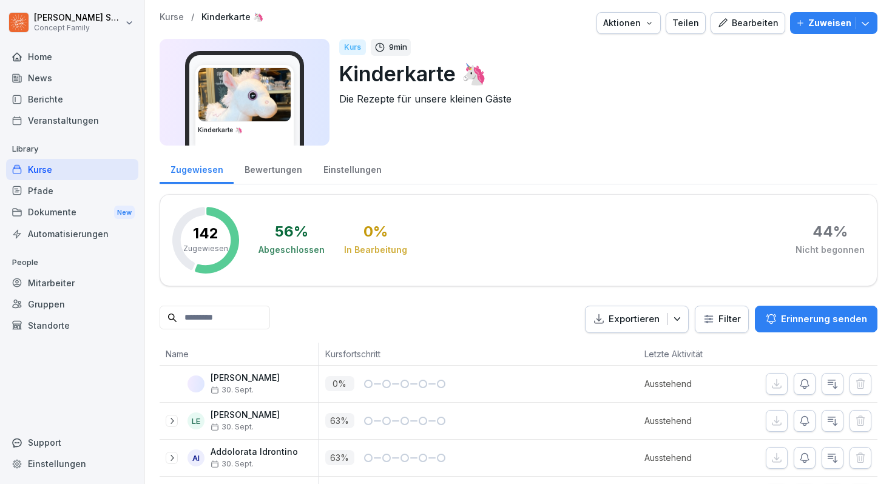
click at [72, 167] on div "Kurse" at bounding box center [72, 169] width 132 height 21
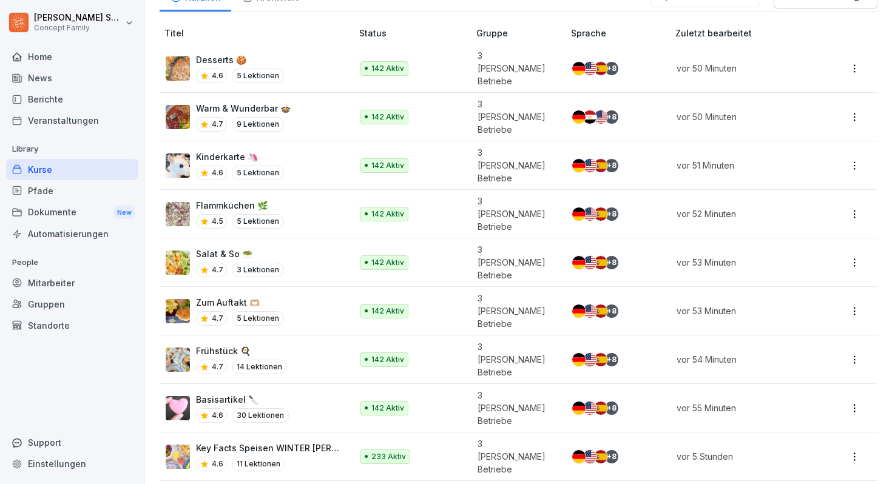
scroll to position [162, 0]
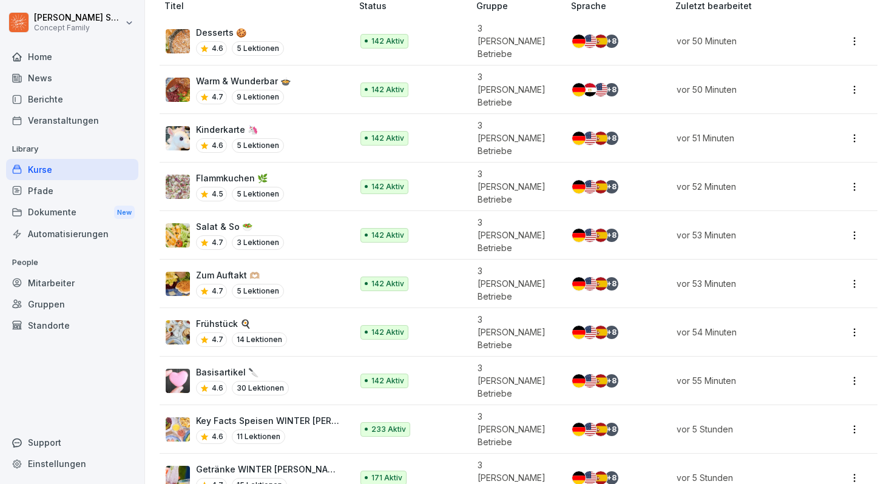
click at [278, 463] on p "Getränke WINTER [PERSON_NAME] 🥤" at bounding box center [268, 469] width 144 height 13
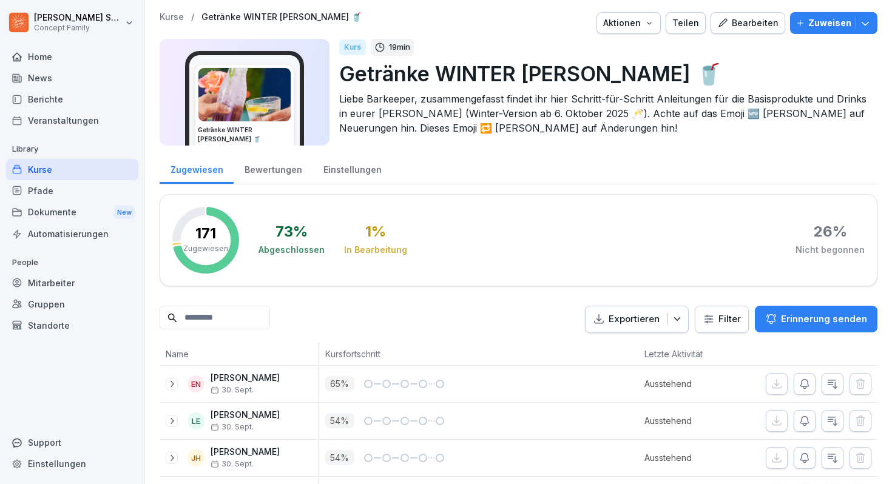
click at [728, 27] on icon "button" at bounding box center [722, 23] width 11 height 11
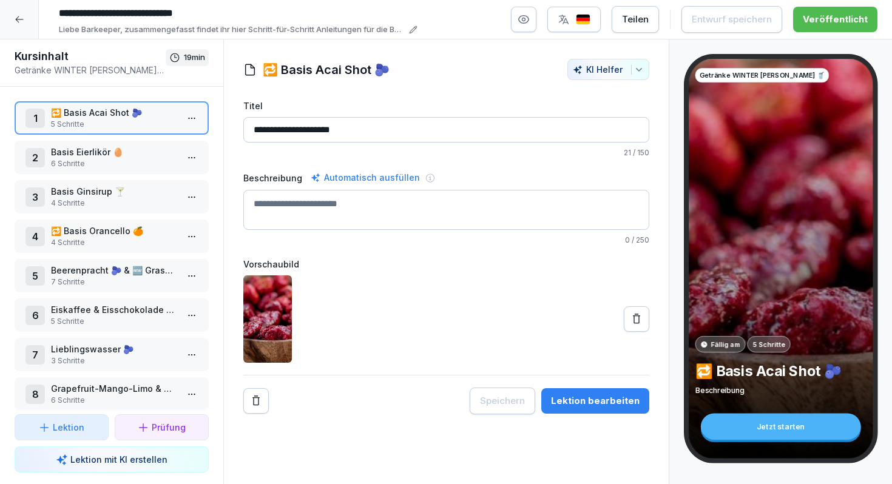
click at [191, 120] on html "**********" at bounding box center [446, 242] width 892 height 484
click at [163, 141] on div "Schritte bearbeiten" at bounding box center [146, 142] width 93 height 13
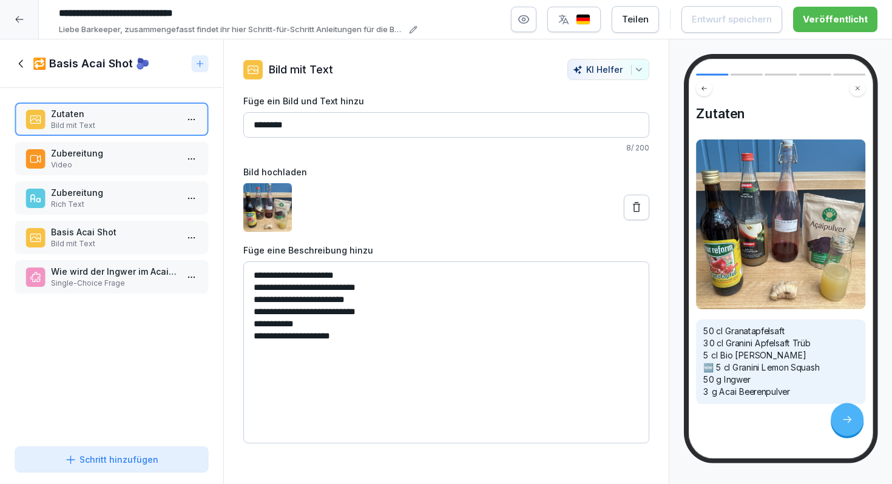
click at [126, 159] on p "Zubereitung" at bounding box center [114, 153] width 126 height 13
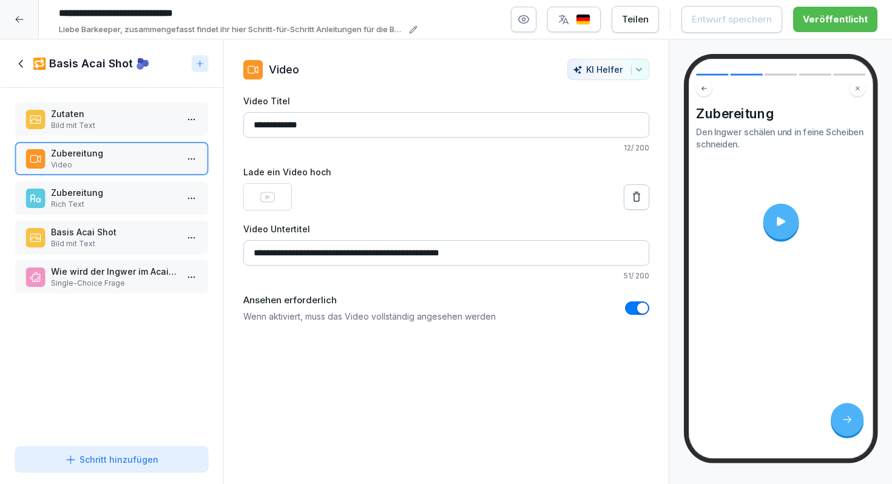
click at [118, 189] on p "Zubereitung" at bounding box center [114, 192] width 126 height 13
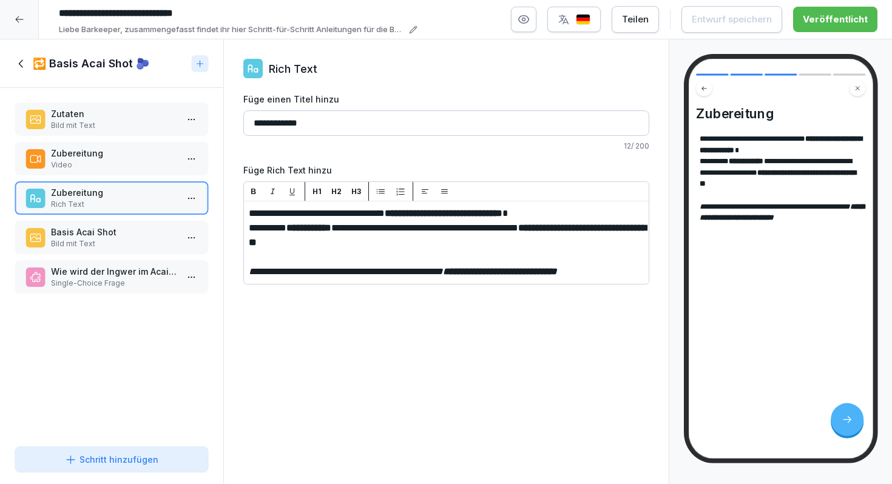
click at [112, 232] on p "Basis Acai Shot" at bounding box center [114, 232] width 126 height 13
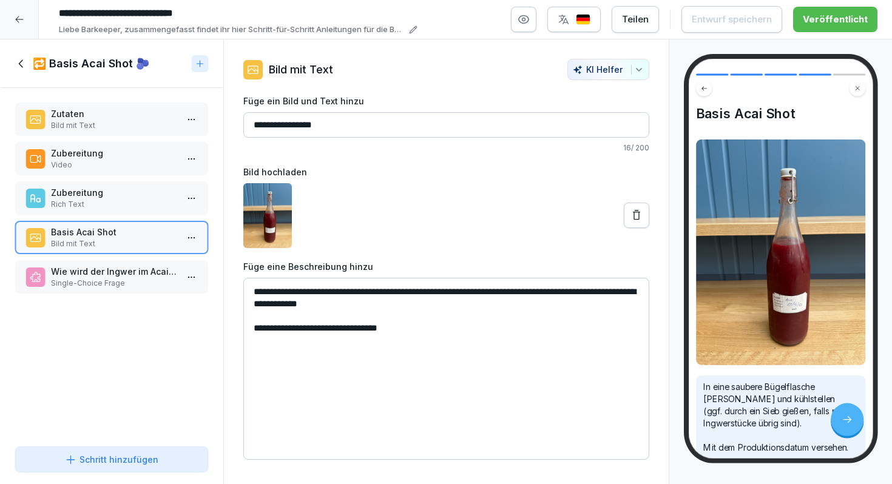
click at [116, 274] on p "Wie wird der Ingwer im Acai Shot verarbeitet?" at bounding box center [114, 271] width 126 height 13
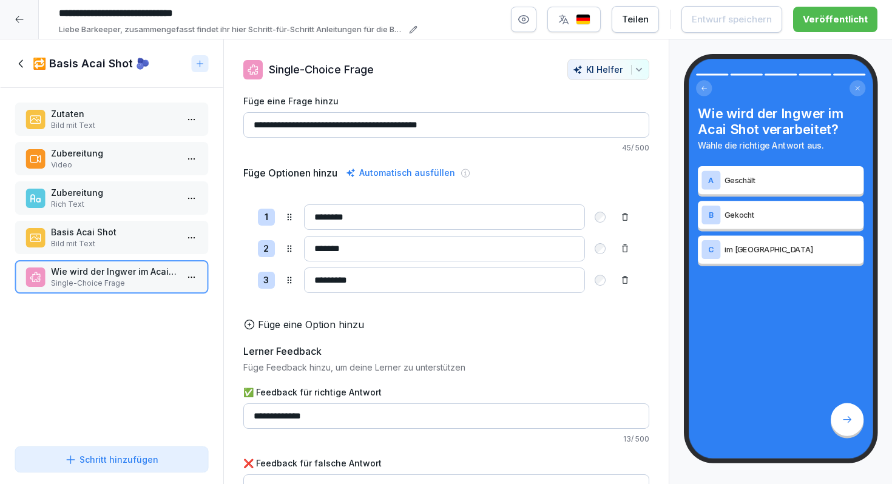
click at [36, 58] on h1 "🔁 Basis Acai Shot 🫐" at bounding box center [91, 63] width 117 height 15
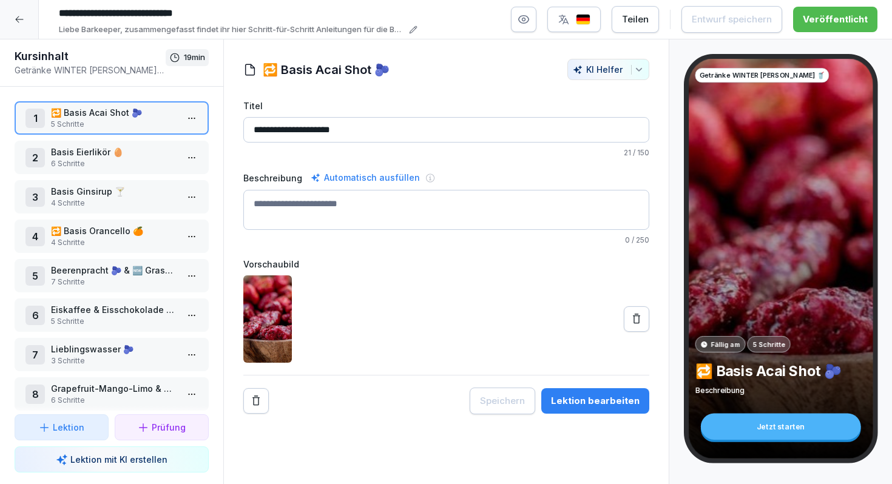
scroll to position [30, 0]
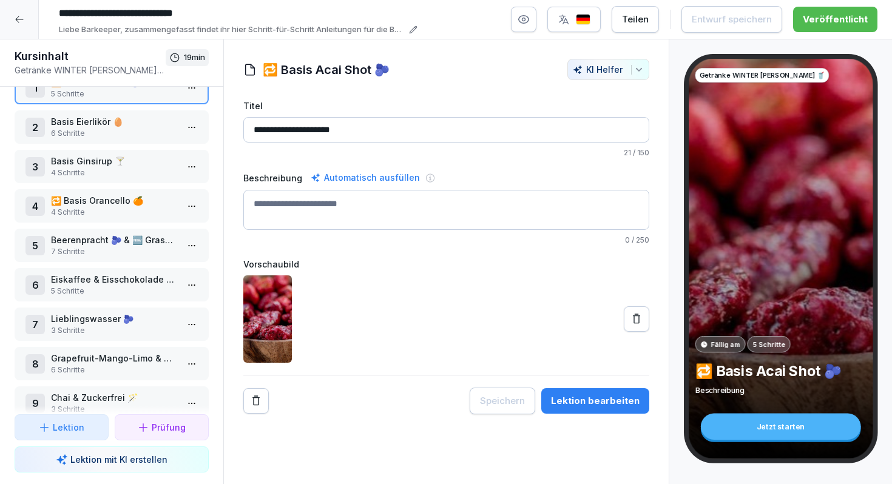
click at [93, 202] on p "🔁 Basis Orancello 🍊" at bounding box center [114, 200] width 126 height 13
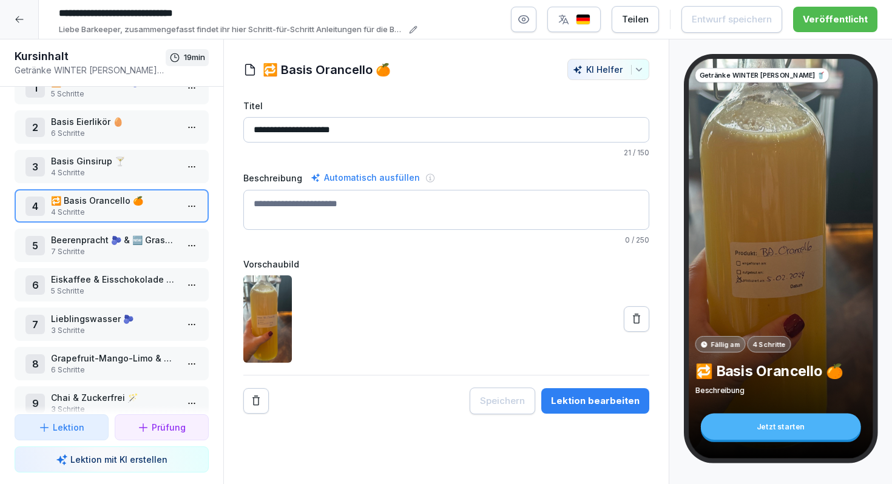
click at [185, 206] on html "**********" at bounding box center [446, 242] width 892 height 484
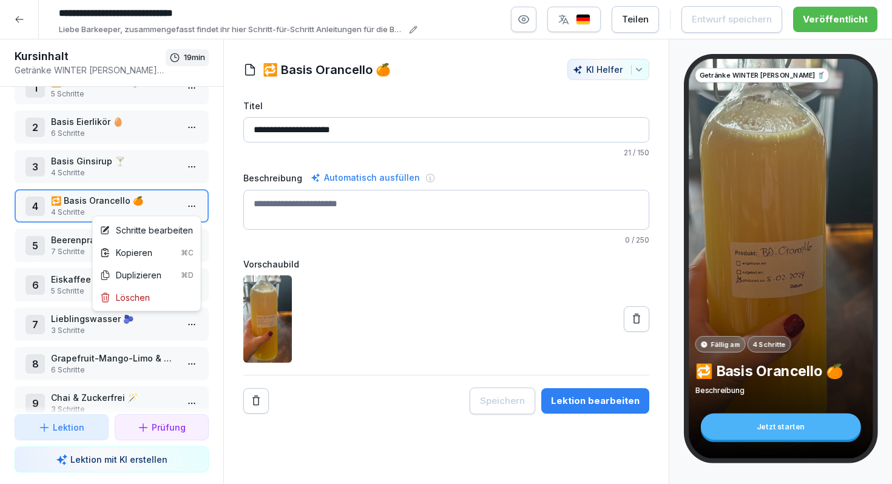
click at [177, 225] on div "Schritte bearbeiten" at bounding box center [146, 230] width 93 height 13
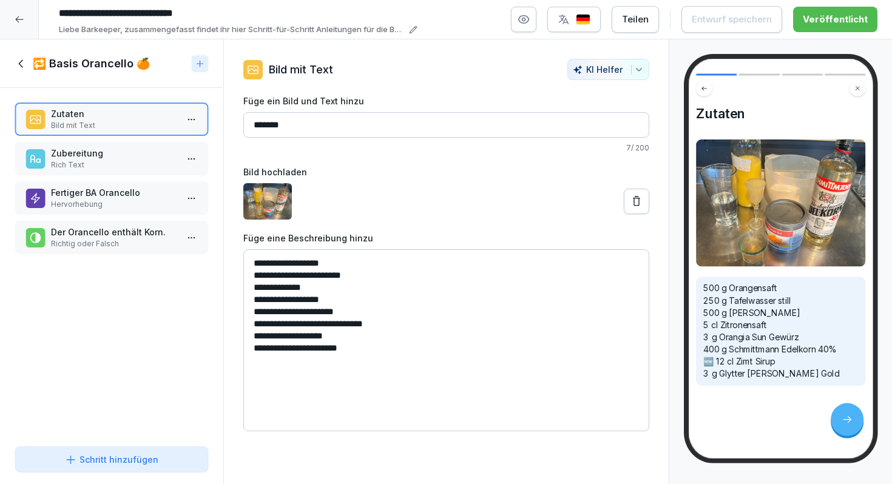
click at [127, 165] on p "Rich Text" at bounding box center [114, 165] width 126 height 11
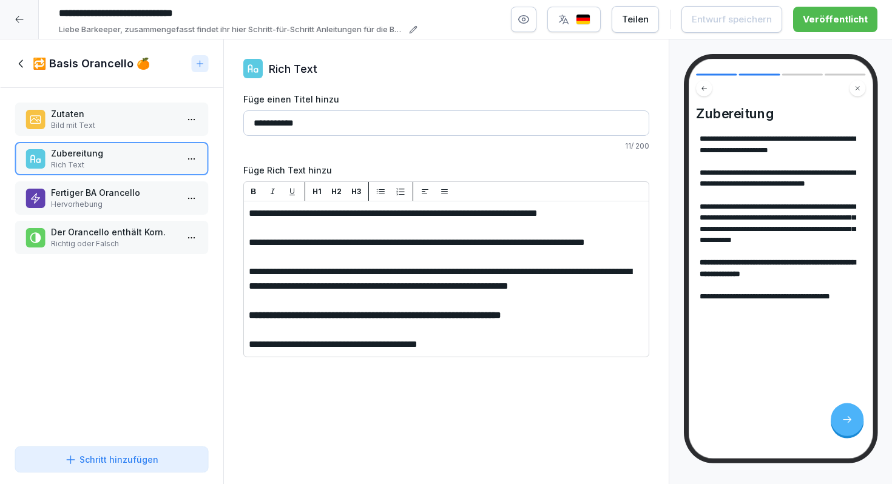
click at [33, 67] on h1 "🔁 Basis Orancello 🍊" at bounding box center [91, 63] width 117 height 15
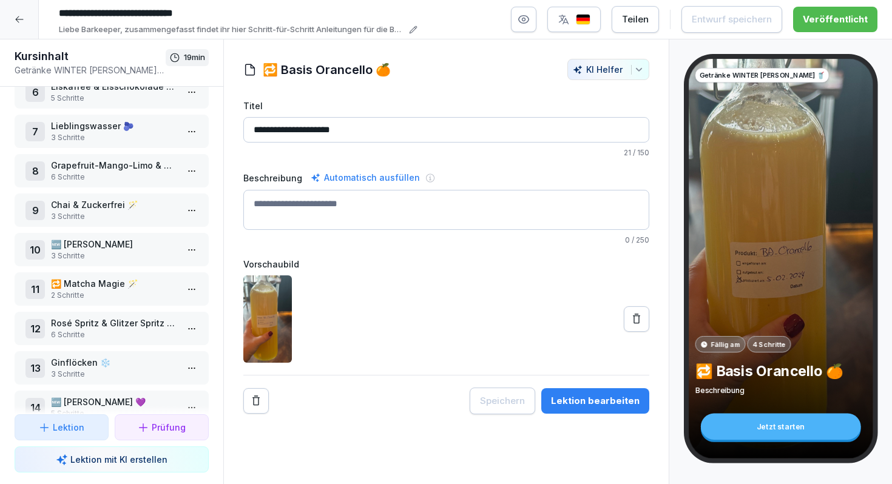
scroll to position [237, 0]
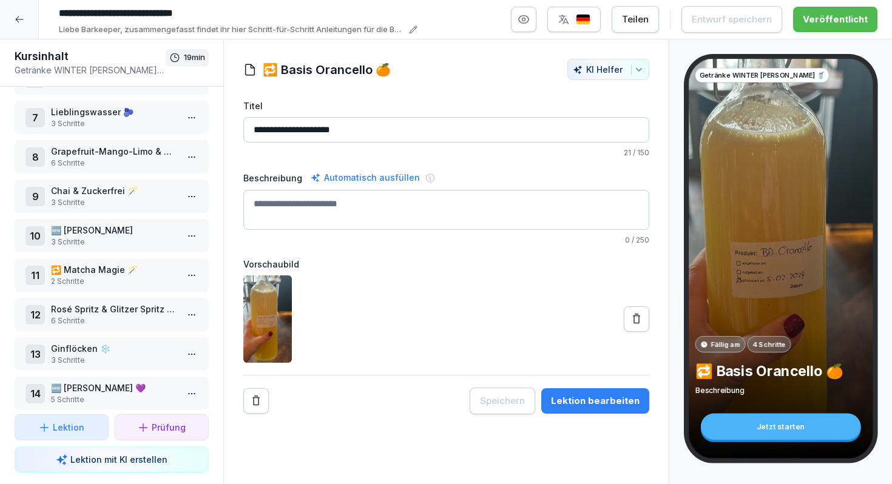
click at [94, 231] on p "🆕 [PERSON_NAME]" at bounding box center [114, 230] width 126 height 13
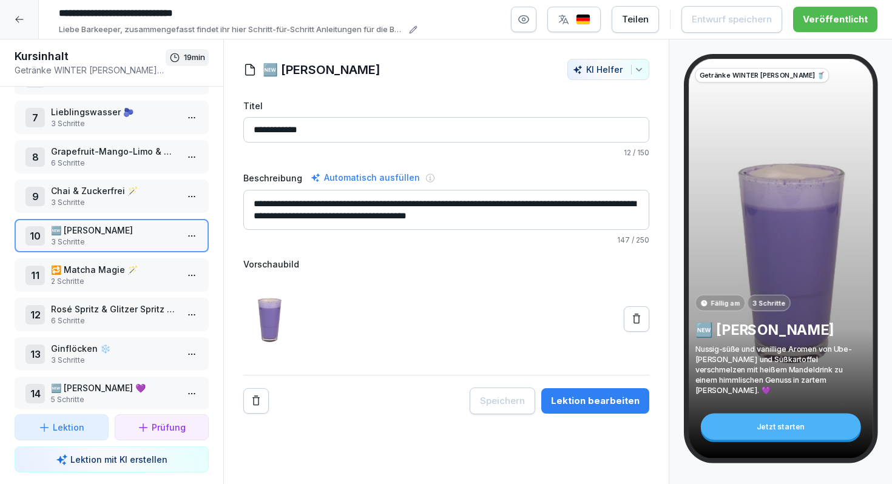
click at [198, 232] on html "**********" at bounding box center [446, 242] width 892 height 484
click at [179, 254] on div "Schritte bearbeiten" at bounding box center [146, 260] width 93 height 13
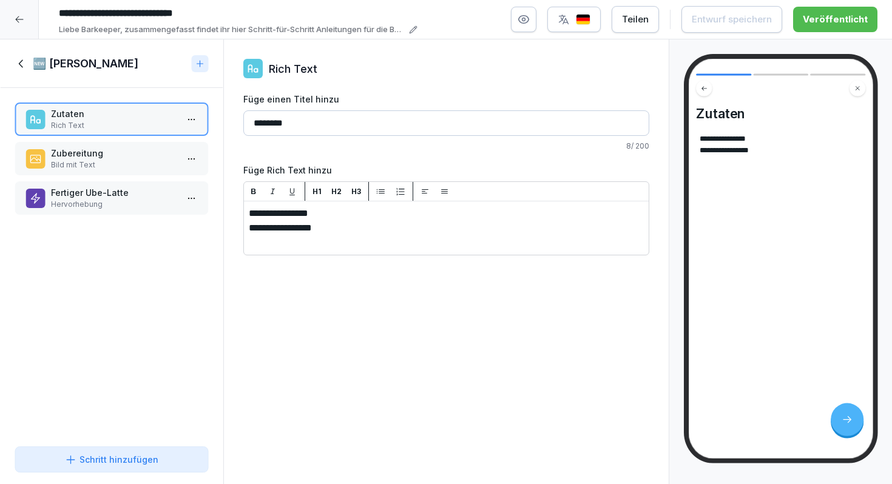
click at [121, 202] on p "Hervorhebung" at bounding box center [114, 204] width 126 height 11
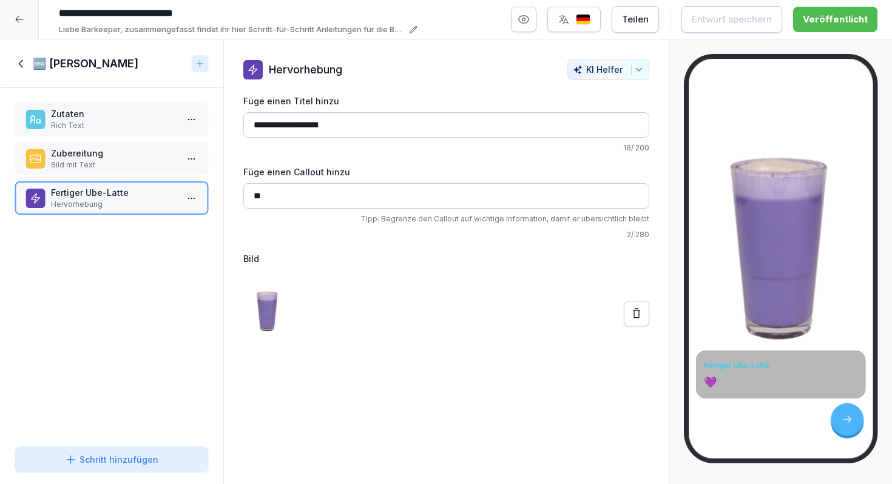
click at [26, 58] on icon at bounding box center [21, 63] width 13 height 13
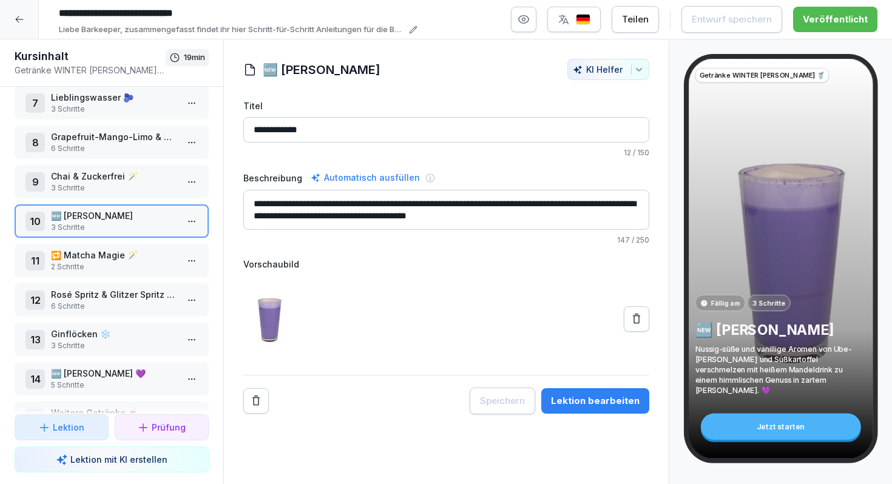
scroll to position [243, 0]
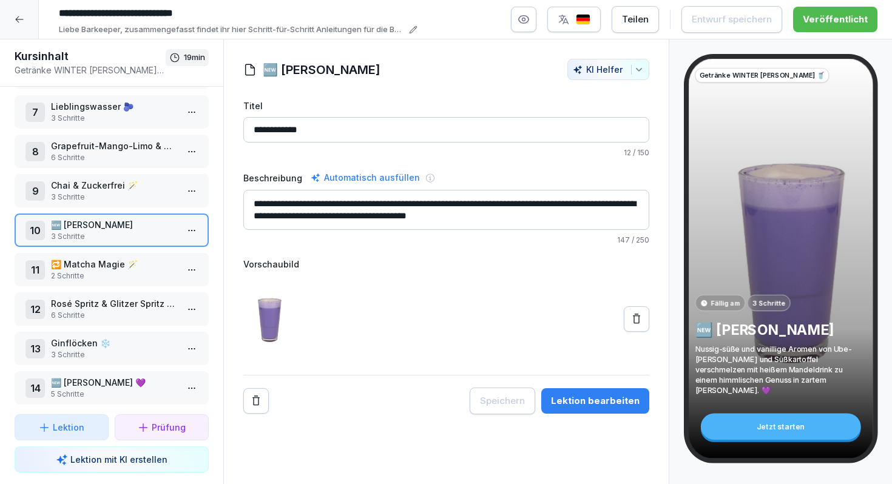
click at [92, 300] on p "Rosé Spritz & Glitzer Spritz & Sarti Spritz✨" at bounding box center [114, 303] width 126 height 13
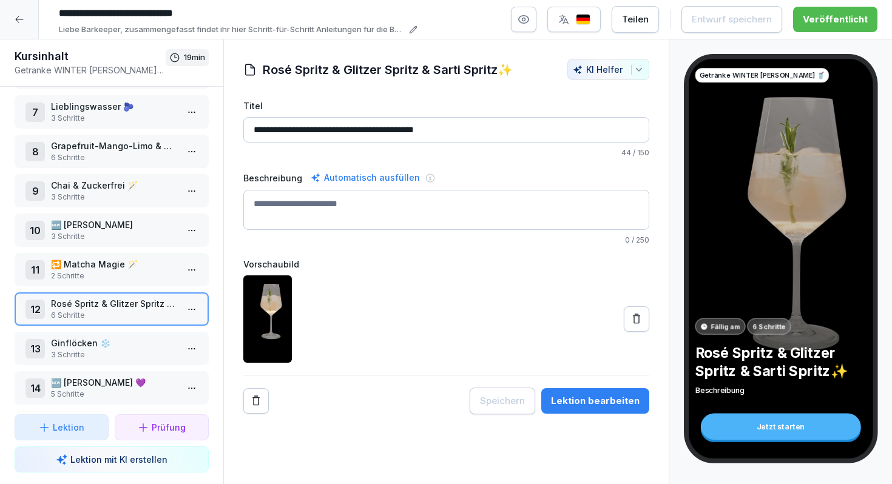
click at [190, 304] on html "**********" at bounding box center [446, 242] width 892 height 484
click at [181, 331] on div "Schritte bearbeiten" at bounding box center [146, 333] width 93 height 13
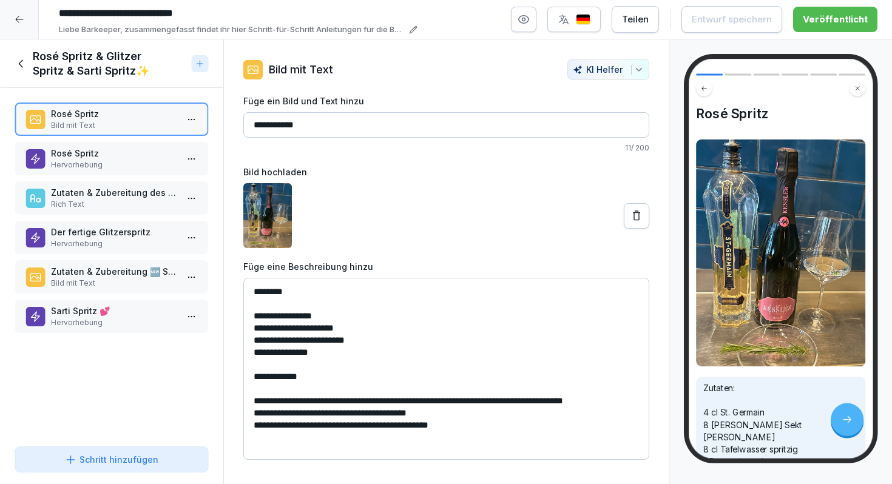
click at [120, 155] on p "Rosé Spritz" at bounding box center [114, 153] width 126 height 13
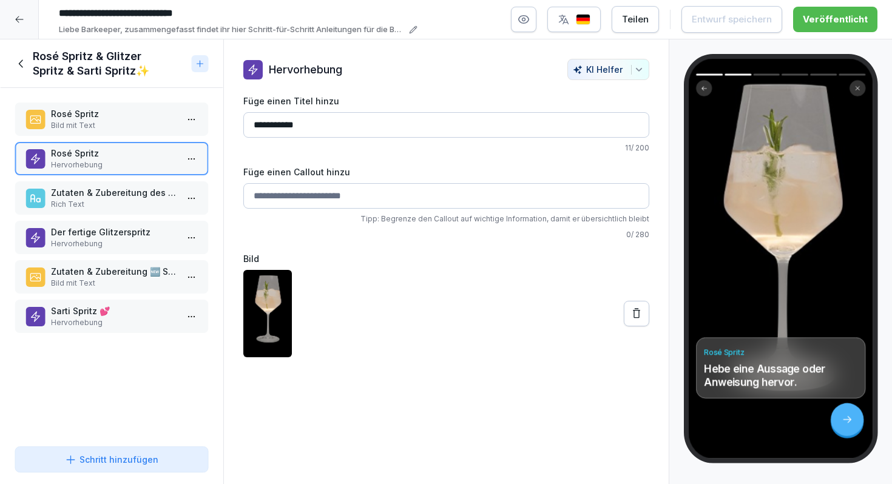
click at [128, 244] on p "Hervorhebung" at bounding box center [114, 244] width 126 height 11
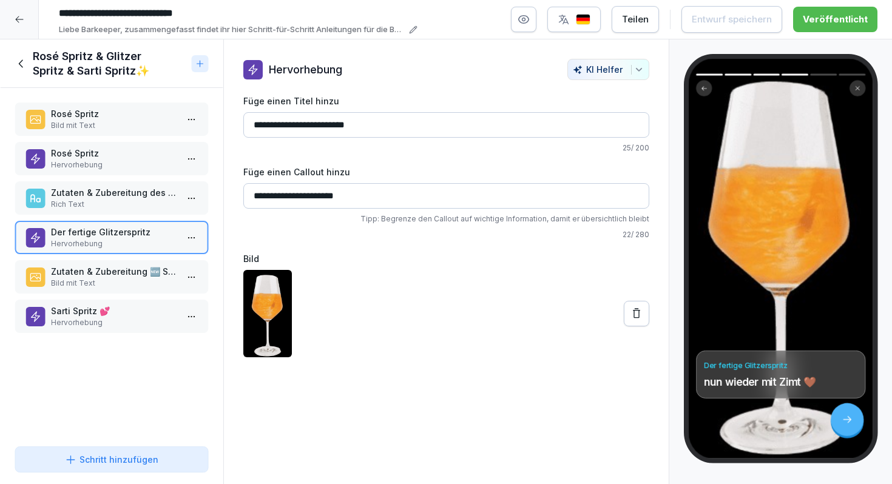
click at [330, 125] on input "**********" at bounding box center [446, 124] width 406 height 25
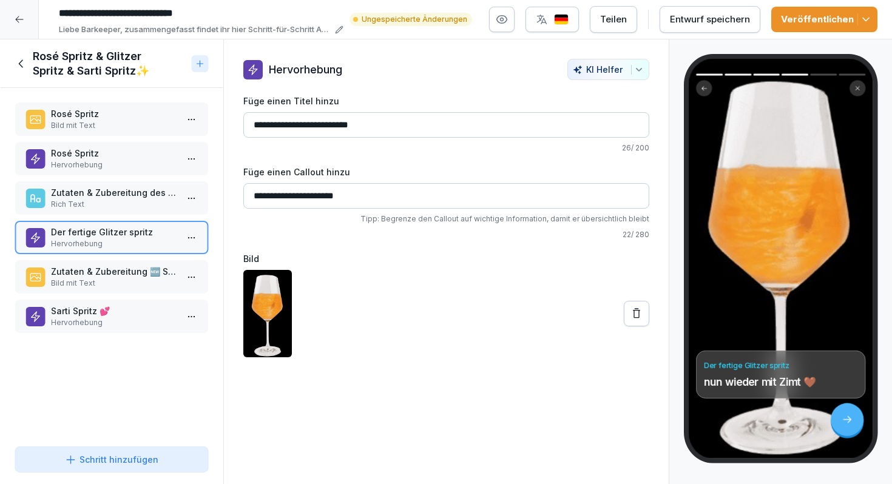
click at [337, 126] on input "**********" at bounding box center [446, 124] width 406 height 25
type input "**********"
click at [107, 276] on p "Zutaten & Zubereitung 🆕 Sarti Spritz" at bounding box center [114, 271] width 126 height 13
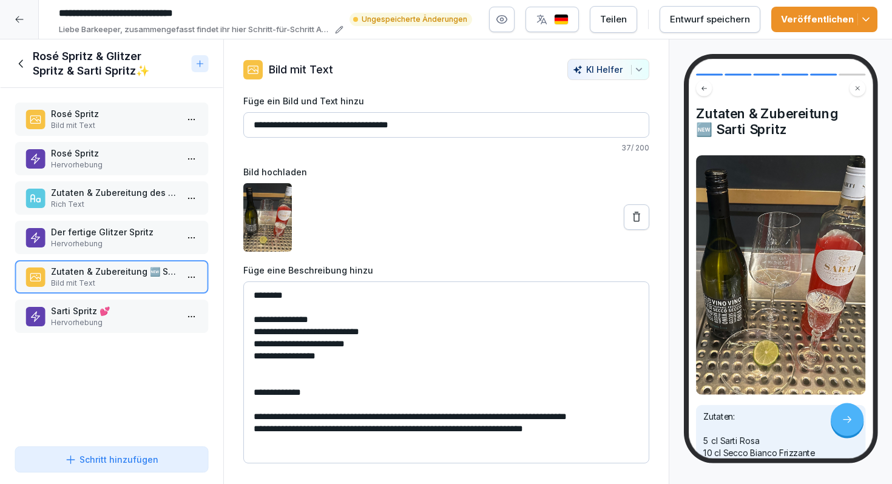
click at [23, 22] on icon at bounding box center [20, 20] width 10 height 10
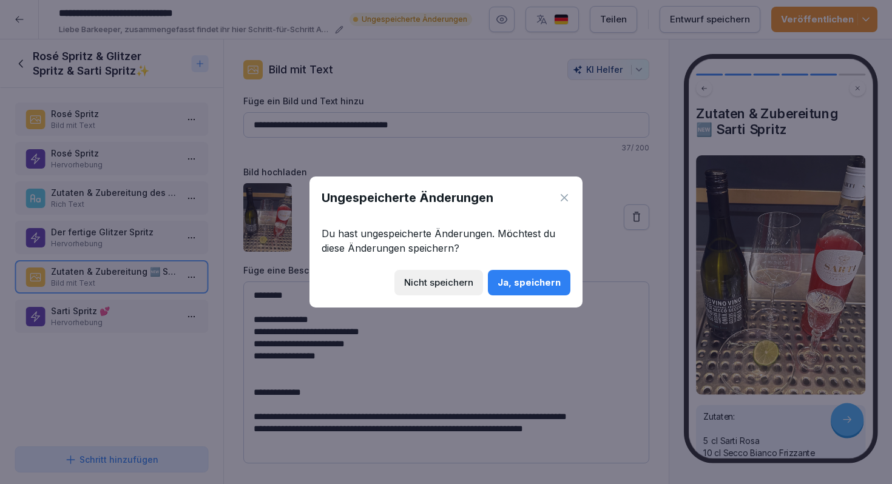
click at [565, 194] on icon at bounding box center [564, 198] width 12 height 12
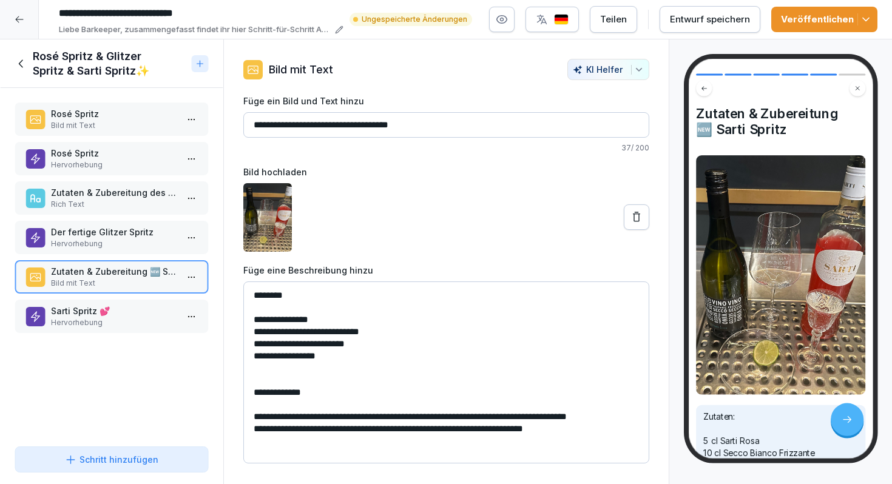
click at [725, 23] on div "Entwurf speichern" at bounding box center [710, 19] width 80 height 13
type input "**********"
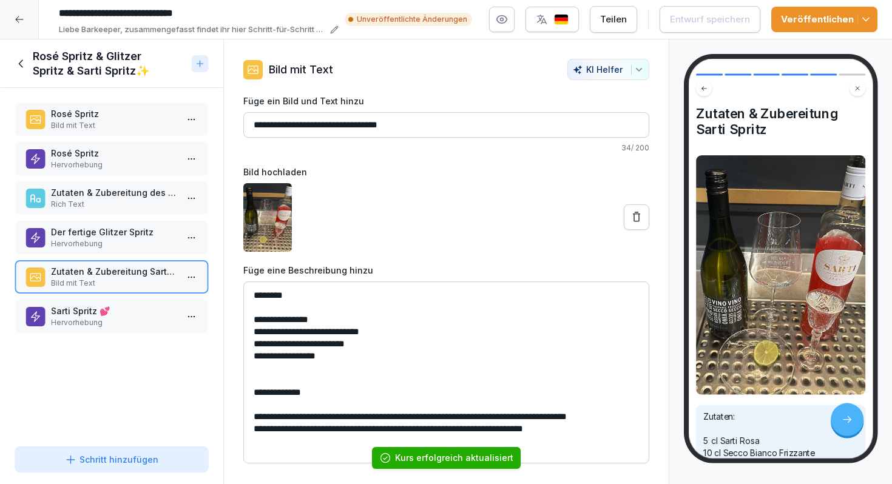
click at [19, 17] on icon at bounding box center [20, 20] width 10 height 10
